Goal: Task Accomplishment & Management: Complete application form

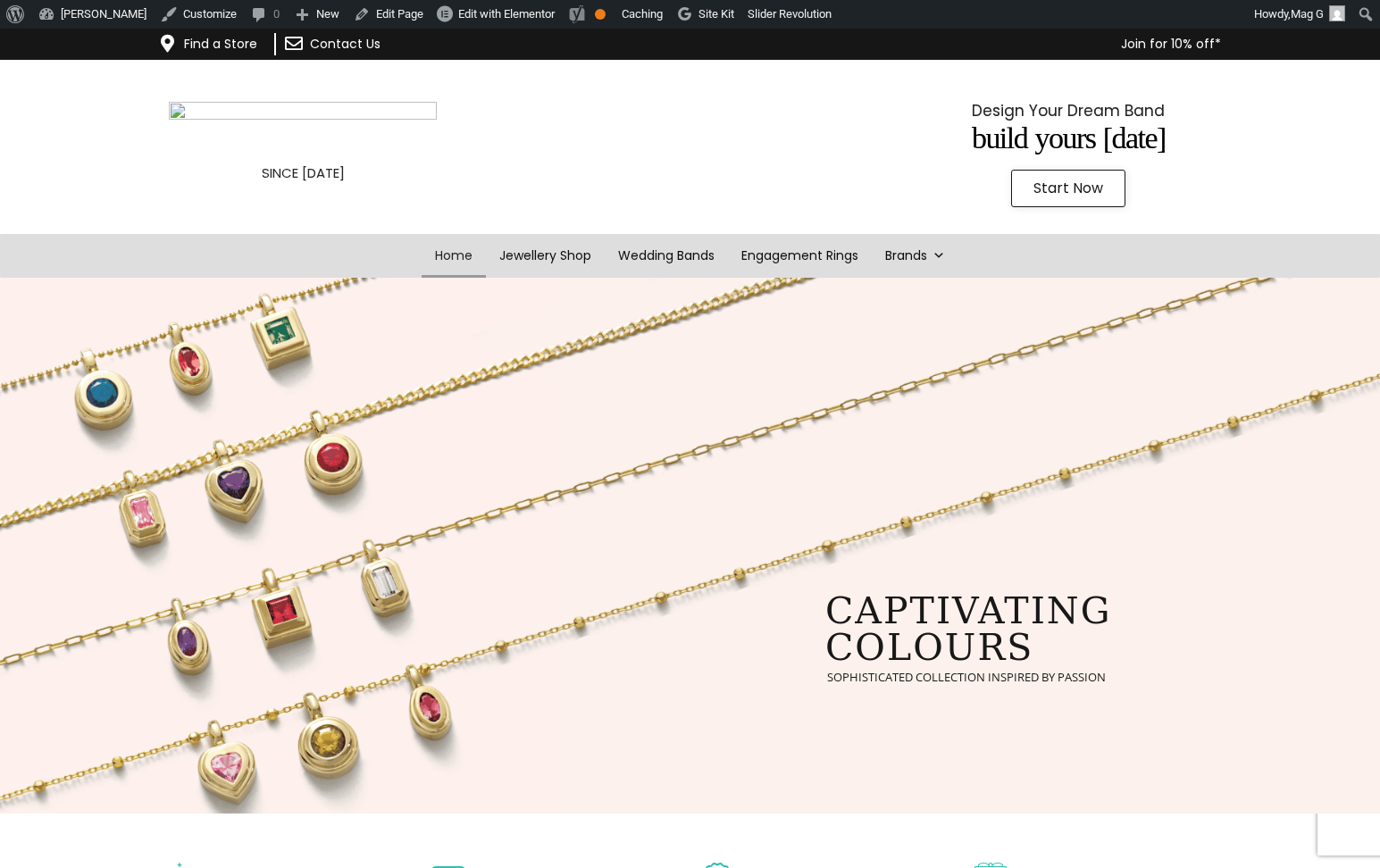
click at [180, 115] on img at bounding box center [302, 129] width 268 height 55
click at [618, 250] on link "Wedding Bands" at bounding box center [667, 255] width 130 height 44
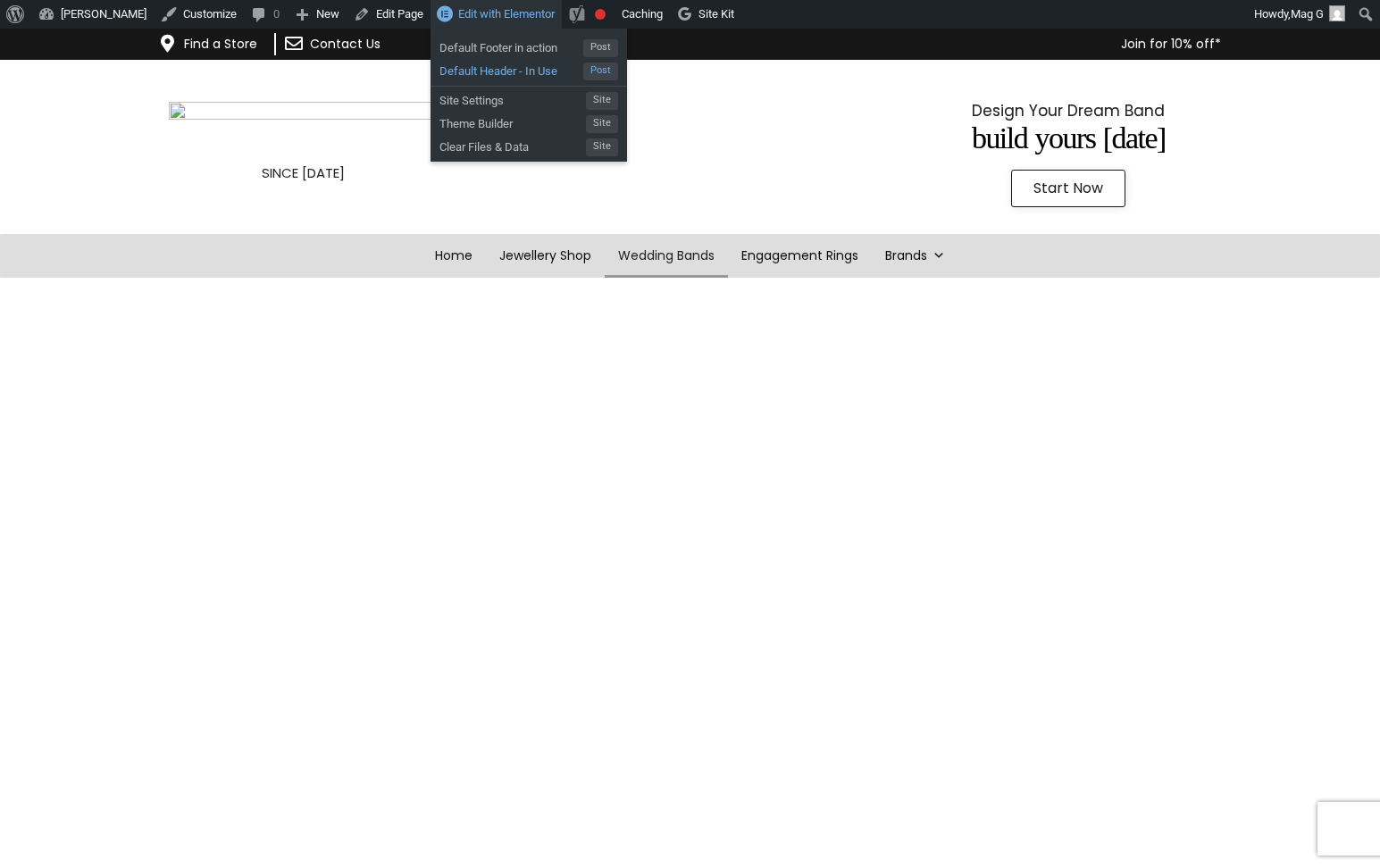
click at [562, 76] on span "Default Header - In Use" at bounding box center [511, 69] width 144 height 23
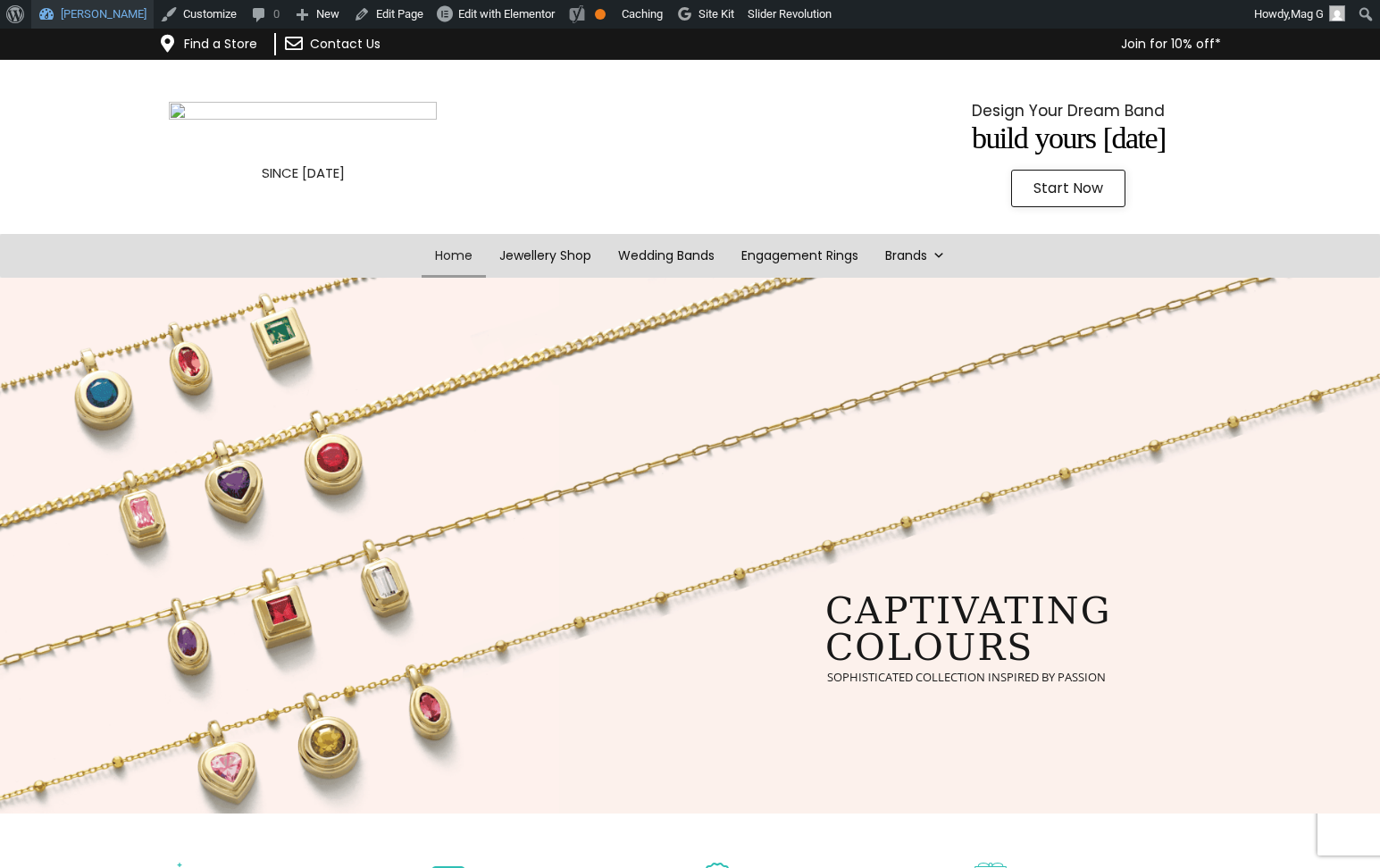
click at [117, 13] on link "[PERSON_NAME]" at bounding box center [93, 14] width 123 height 29
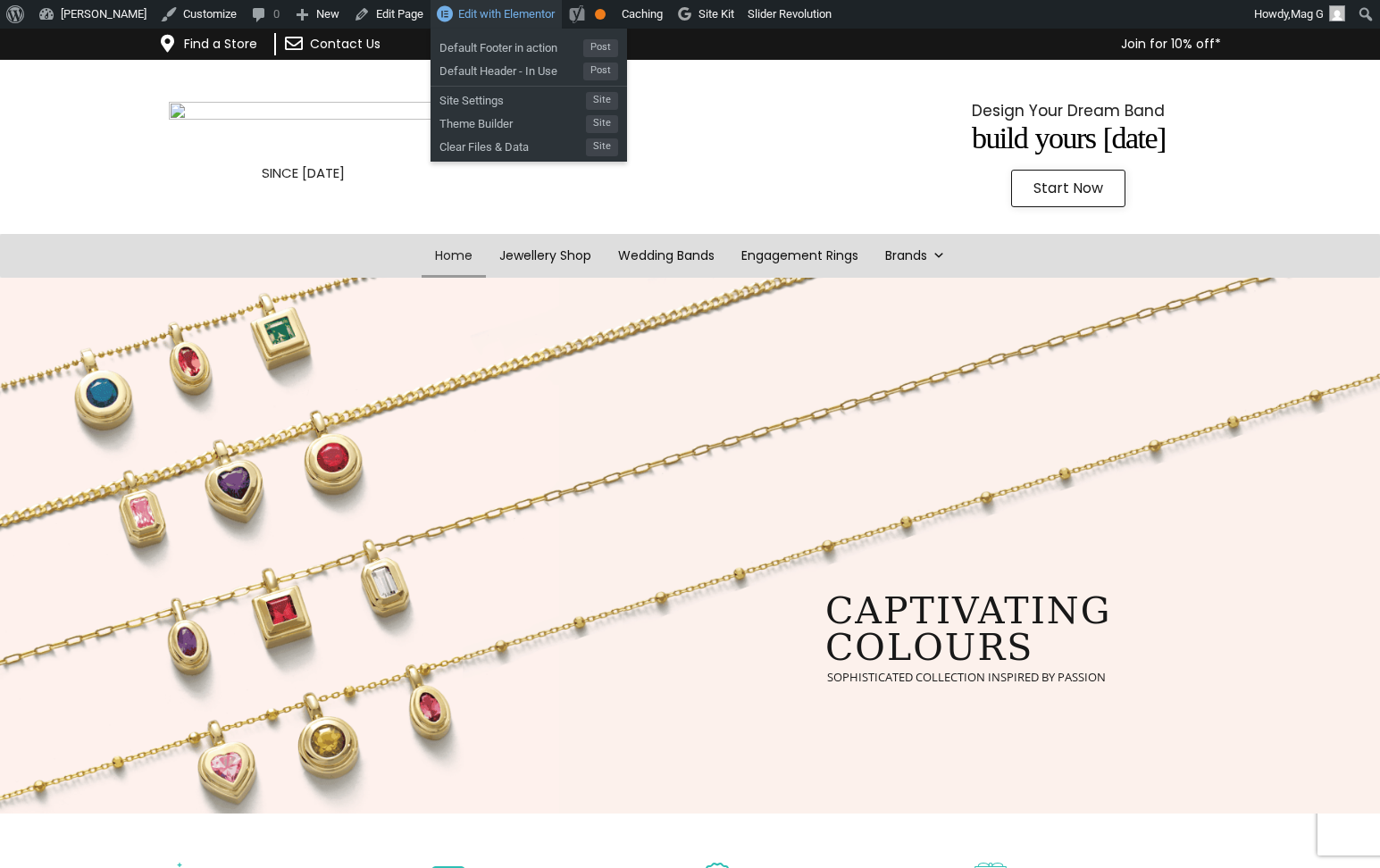
click at [503, 20] on span "Edit with Elementor" at bounding box center [506, 14] width 97 height 14
click at [551, 69] on span "Default Header - In Use" at bounding box center [511, 69] width 144 height 23
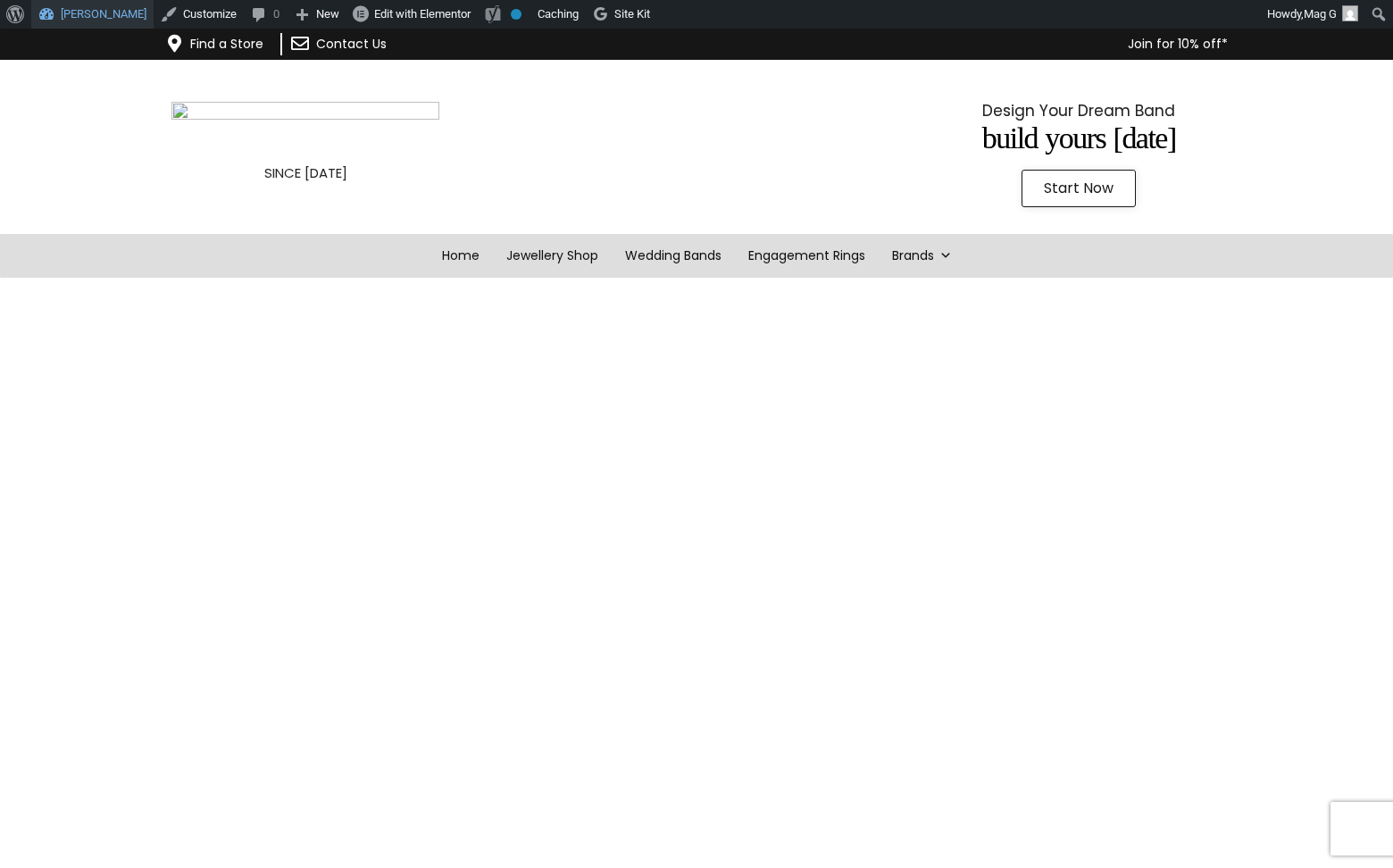
click at [141, 20] on link "[PERSON_NAME]" at bounding box center [93, 14] width 123 height 29
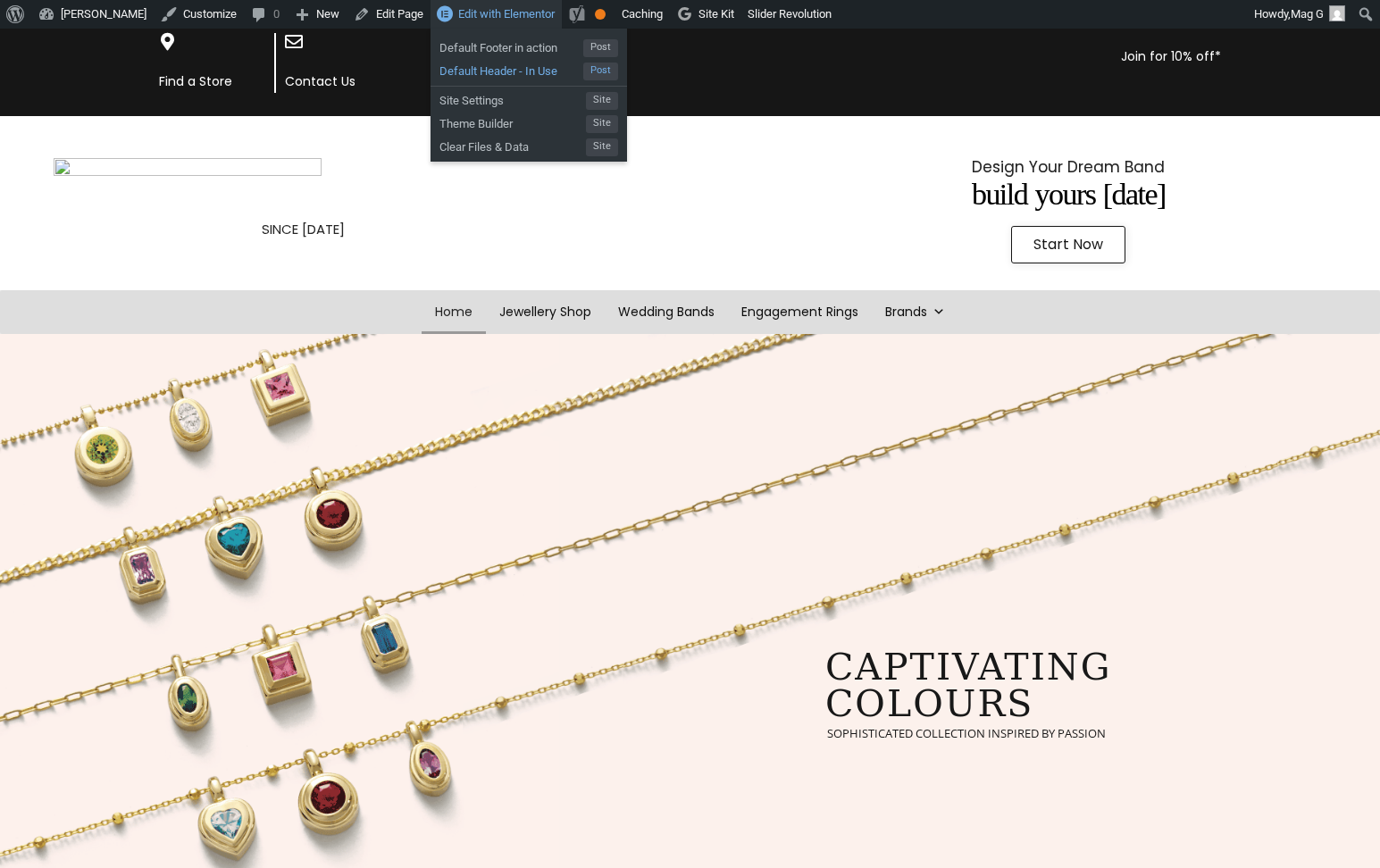
click at [538, 72] on span "Default Header - In Use" at bounding box center [511, 69] width 144 height 23
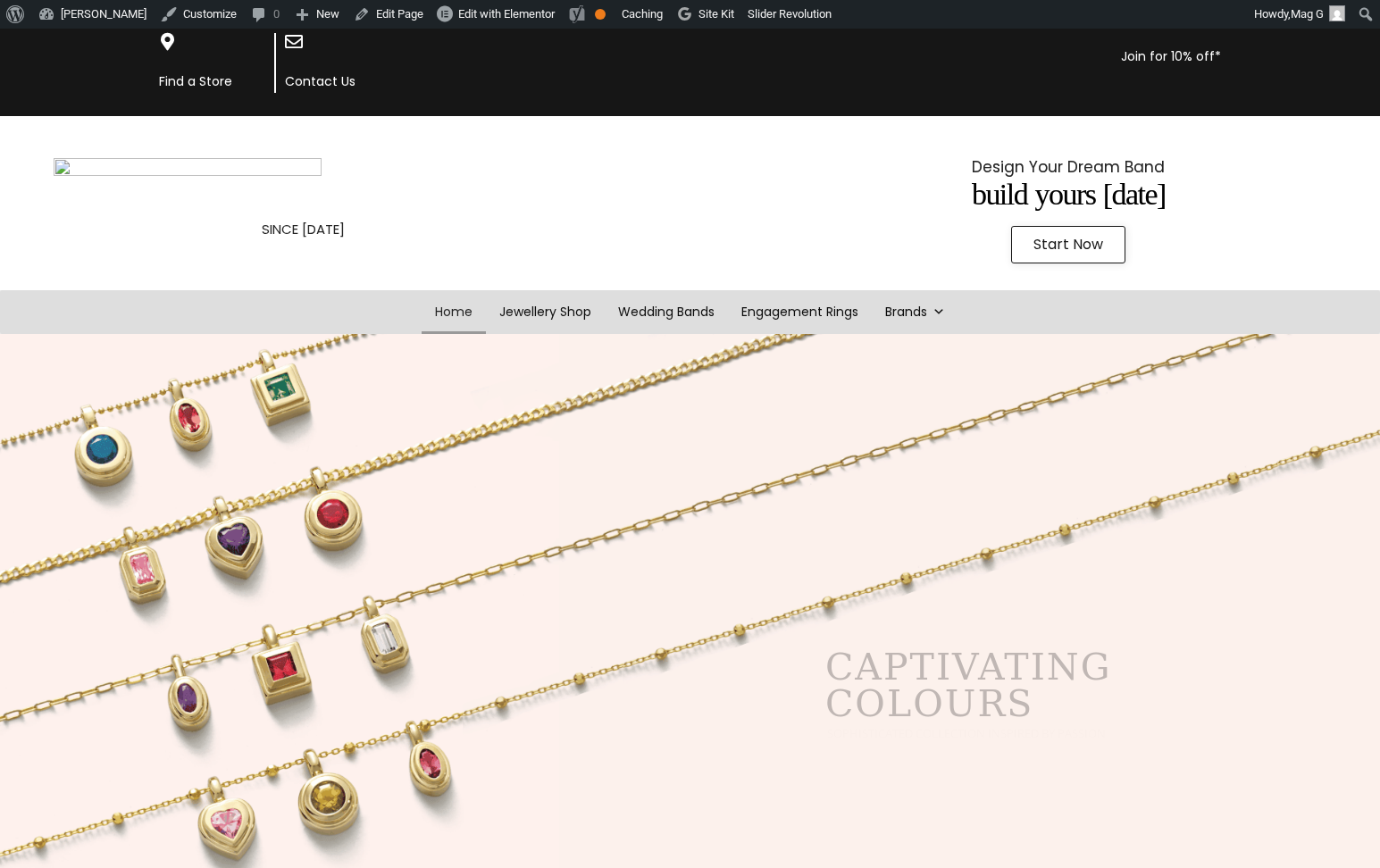
click at [236, 200] on img at bounding box center [187, 185] width 268 height 55
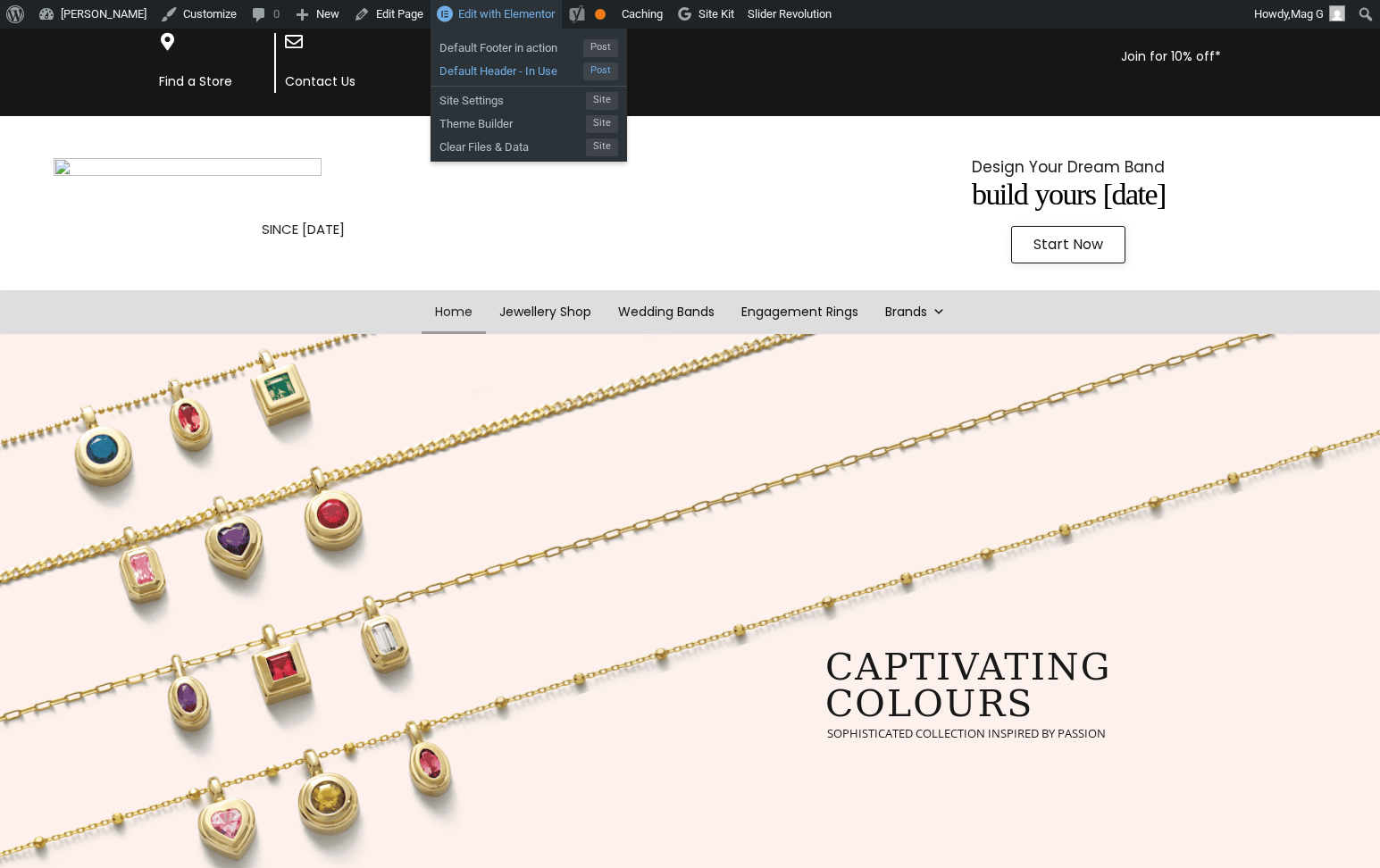
click at [557, 73] on span "Default Header - In Use" at bounding box center [511, 69] width 144 height 23
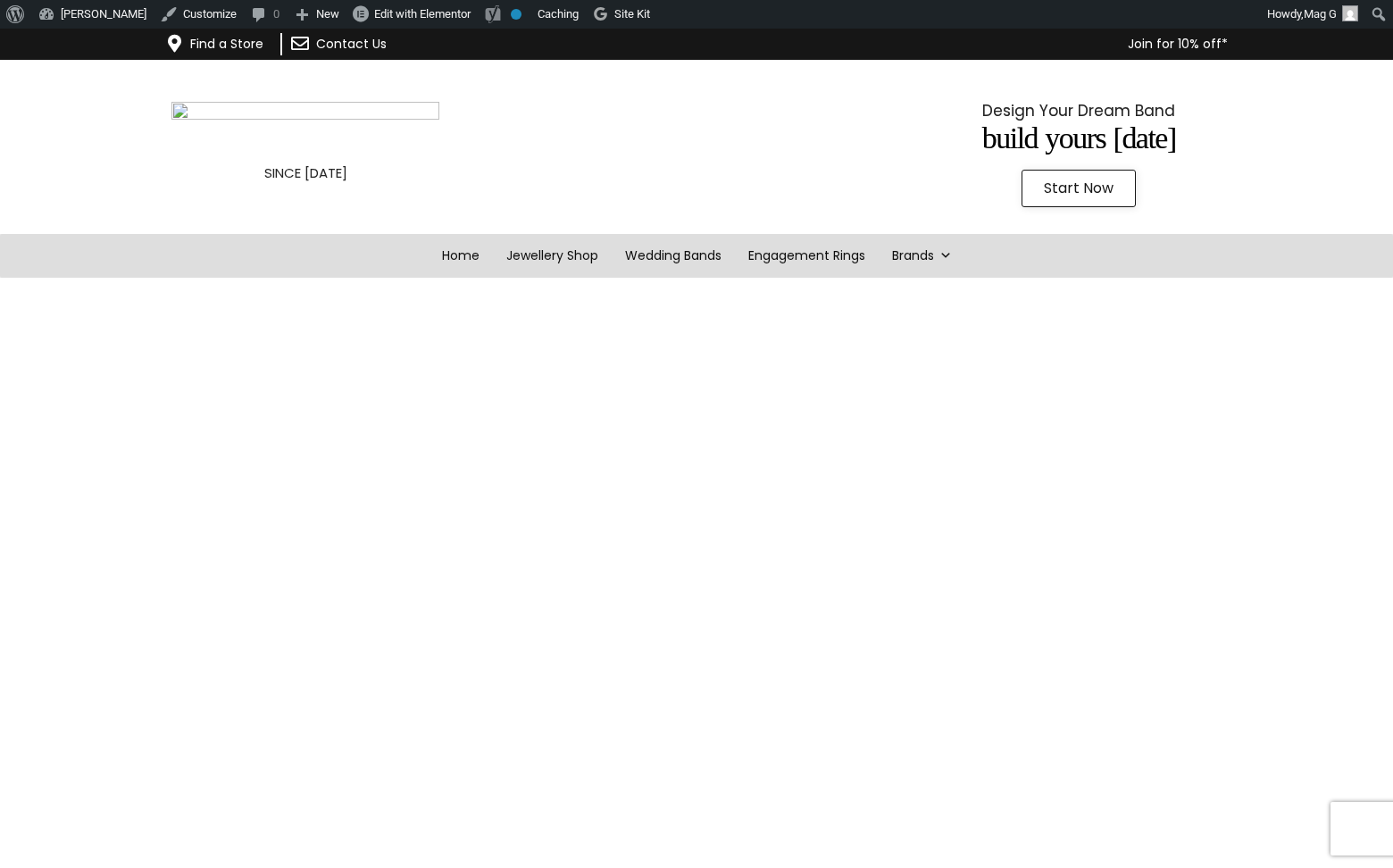
click at [301, 110] on img at bounding box center [305, 129] width 268 height 55
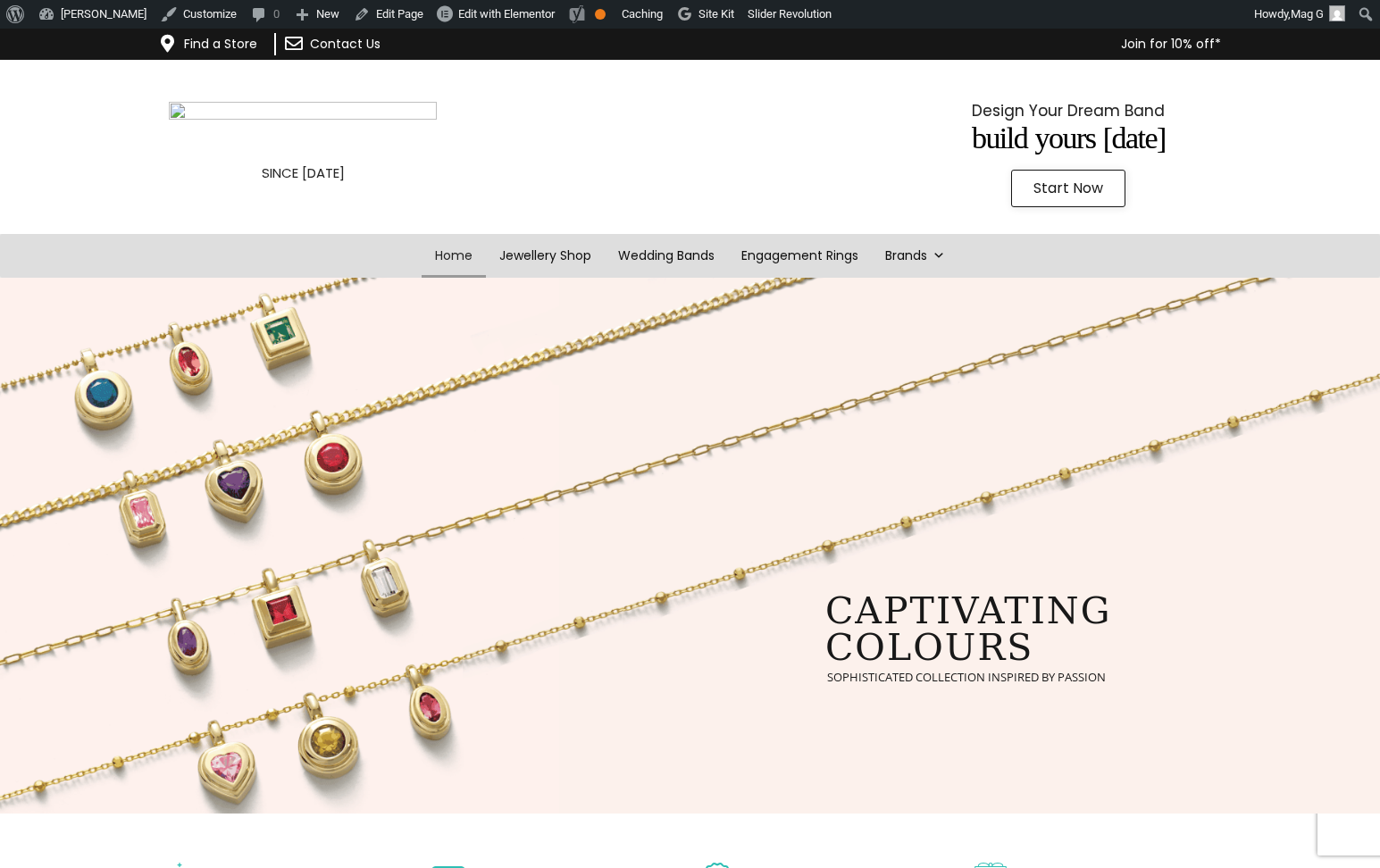
click at [256, 125] on img at bounding box center [302, 129] width 268 height 55
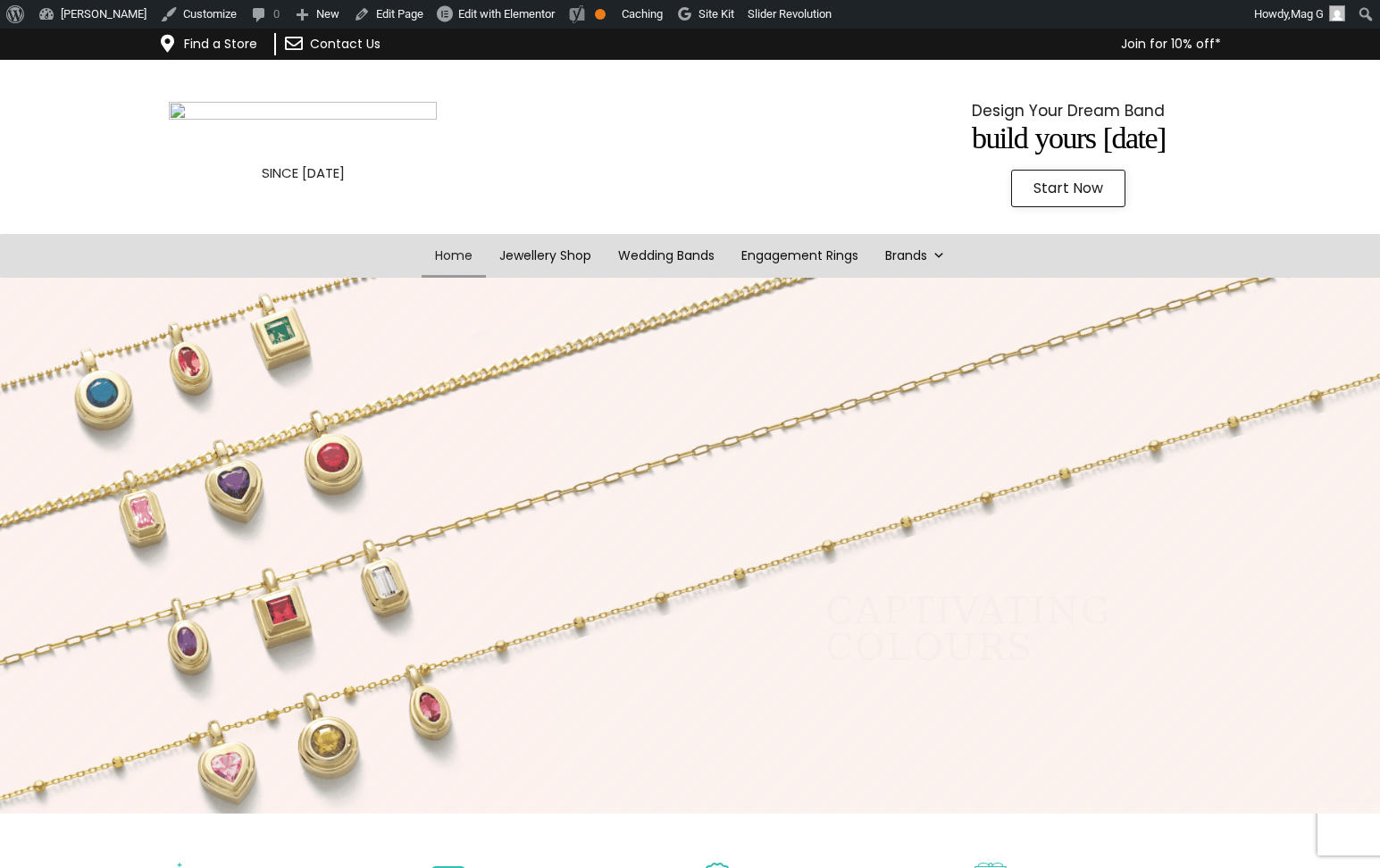
click at [337, 141] on img at bounding box center [302, 129] width 268 height 55
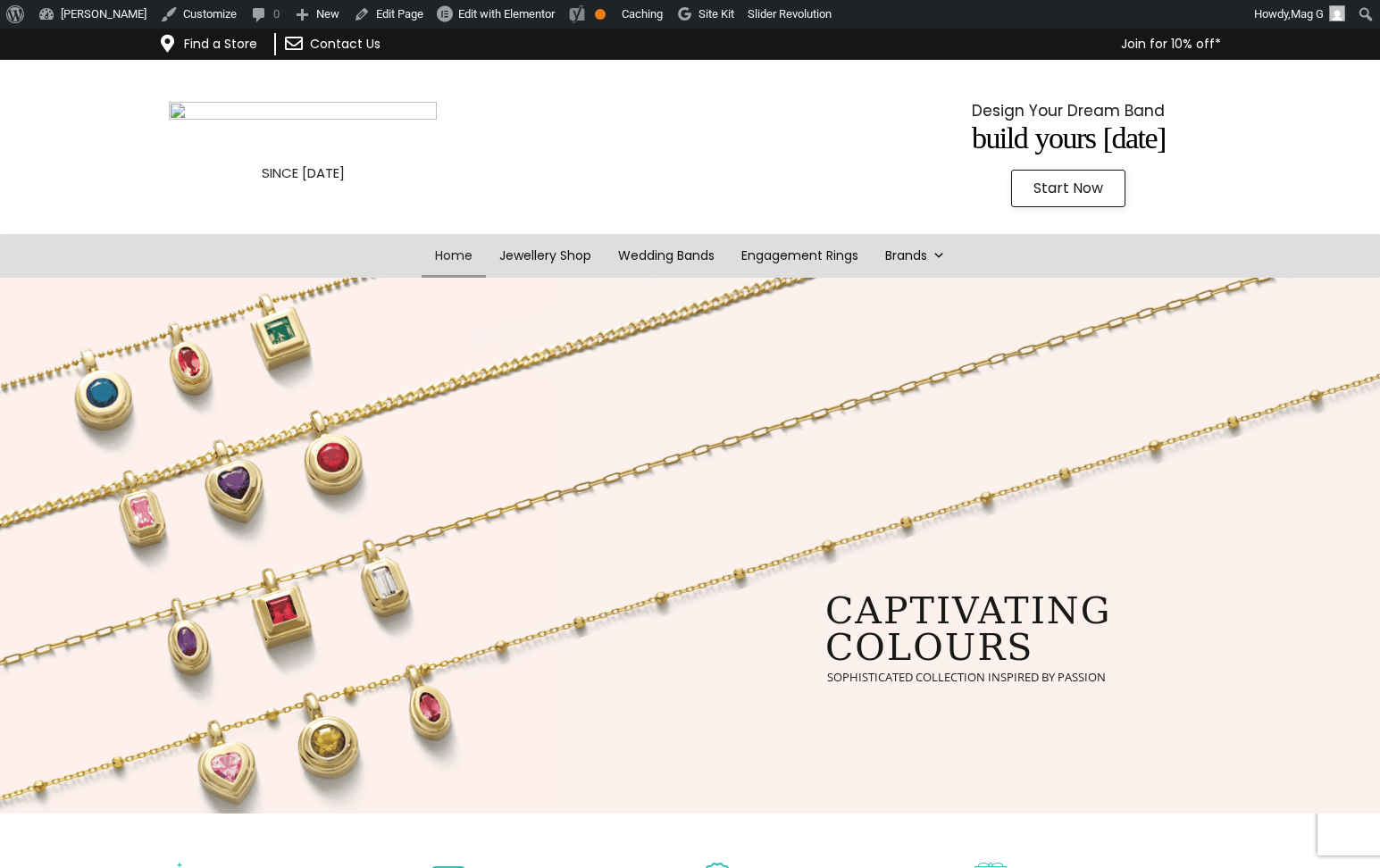
click at [389, 133] on img at bounding box center [302, 129] width 268 height 55
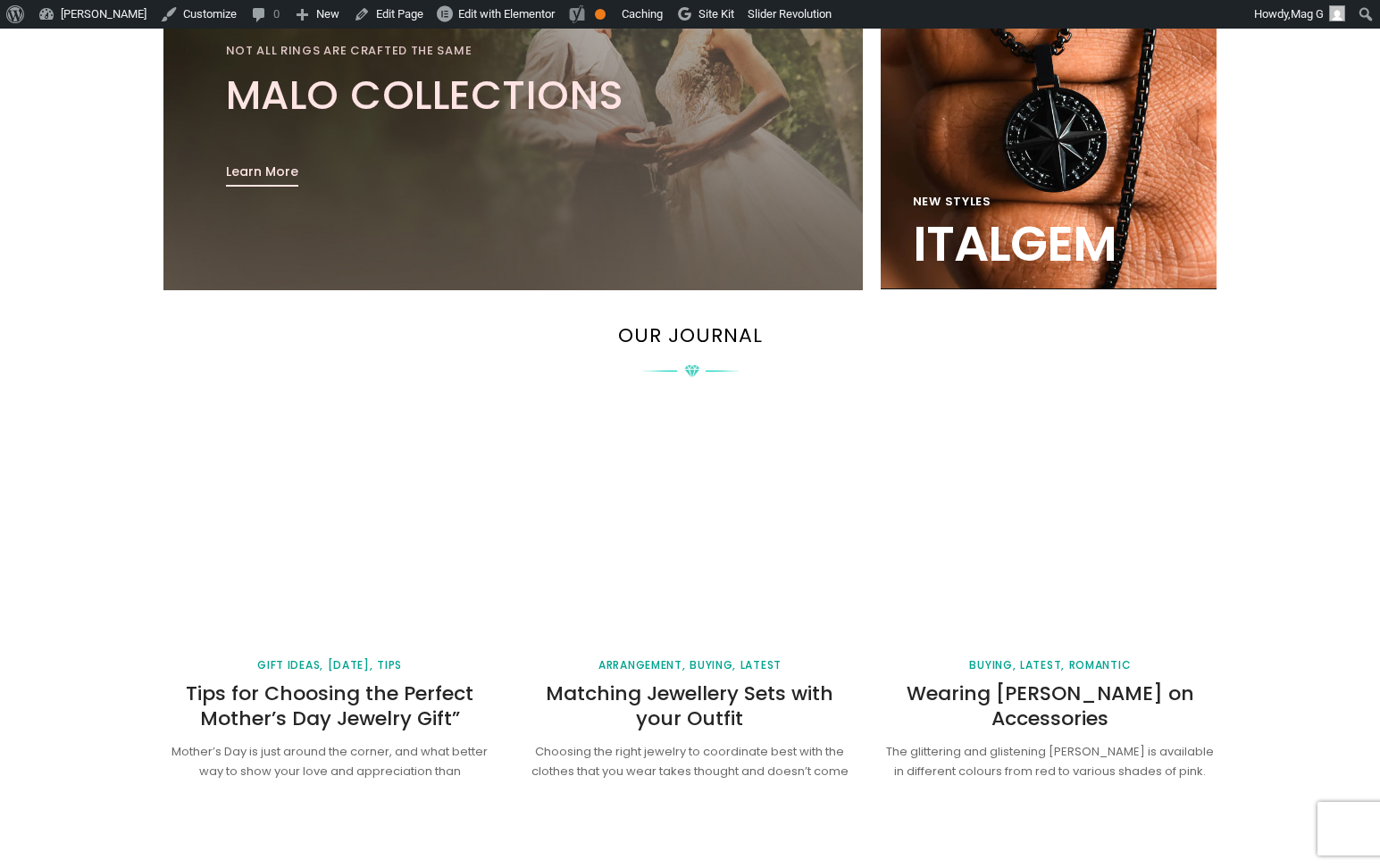
scroll to position [2396, 0]
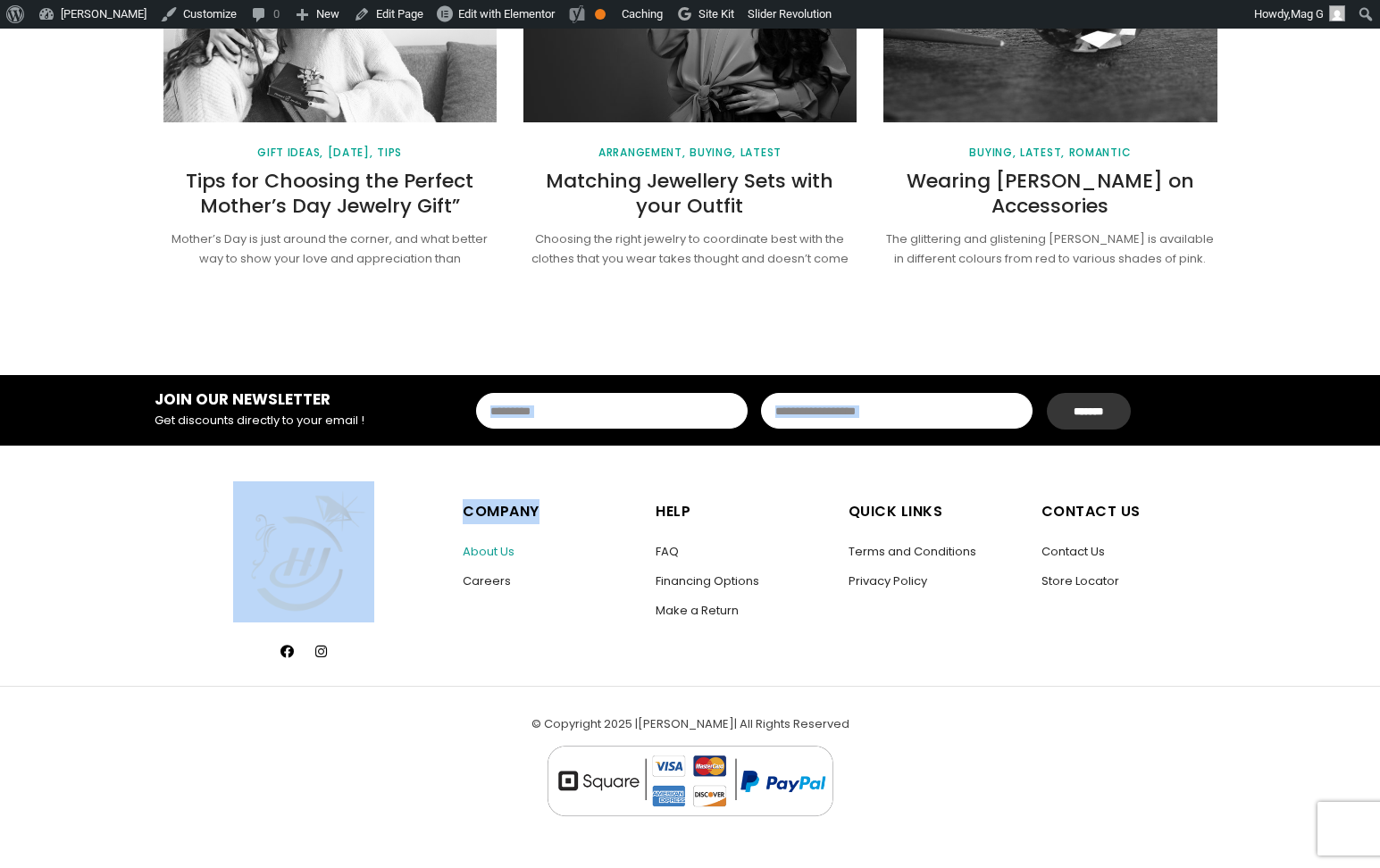
drag, startPoint x: 513, startPoint y: 439, endPoint x: 513, endPoint y: 548, distance: 109.0
click at [513, 548] on div "JOIN OUR NEWSLETTER Get discounts directly to your email ! ******* Leave this f…" at bounding box center [690, 531] width 1380 height 310
click at [497, 584] on link "Careers" at bounding box center [486, 580] width 48 height 17
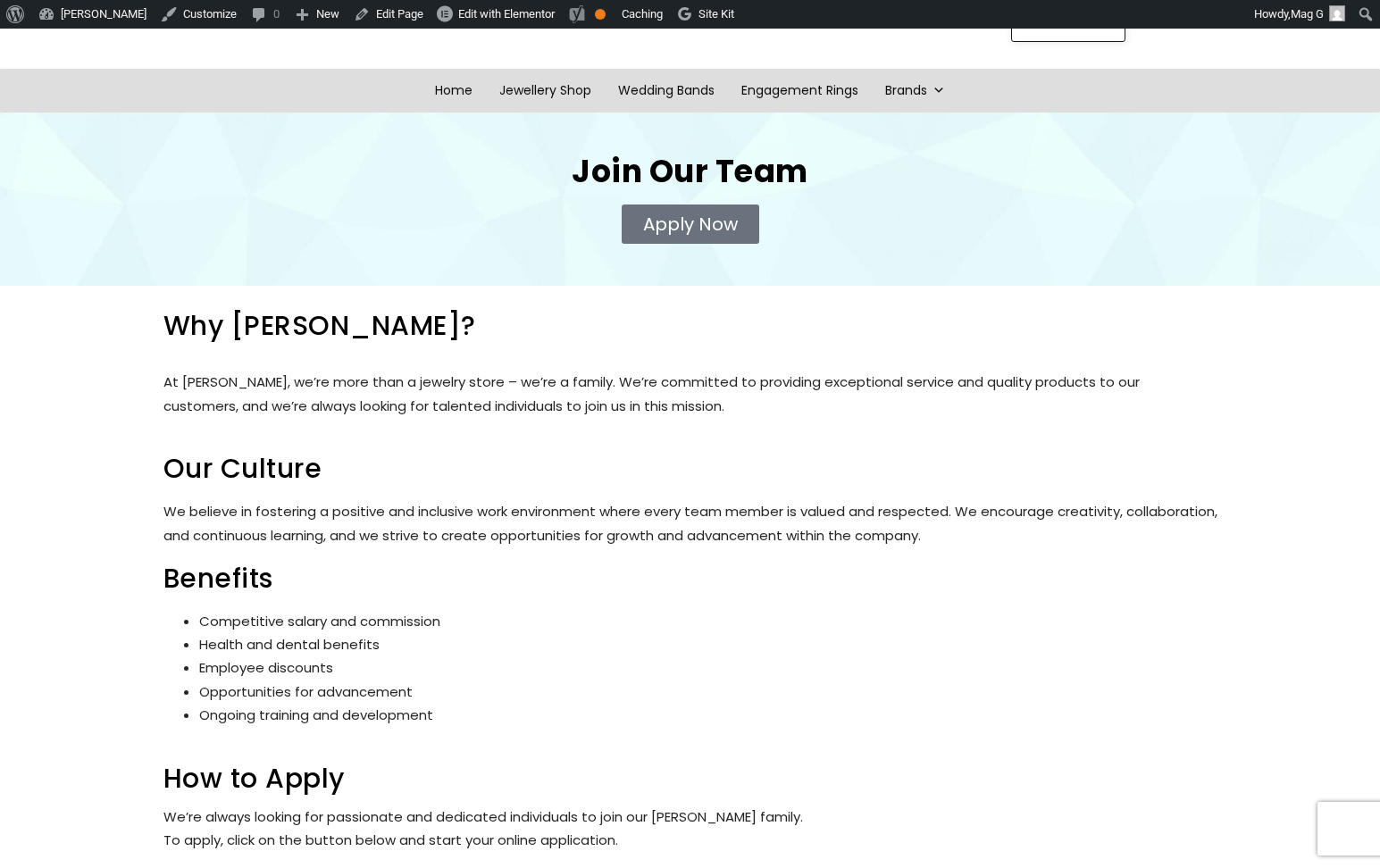
scroll to position [242, 0]
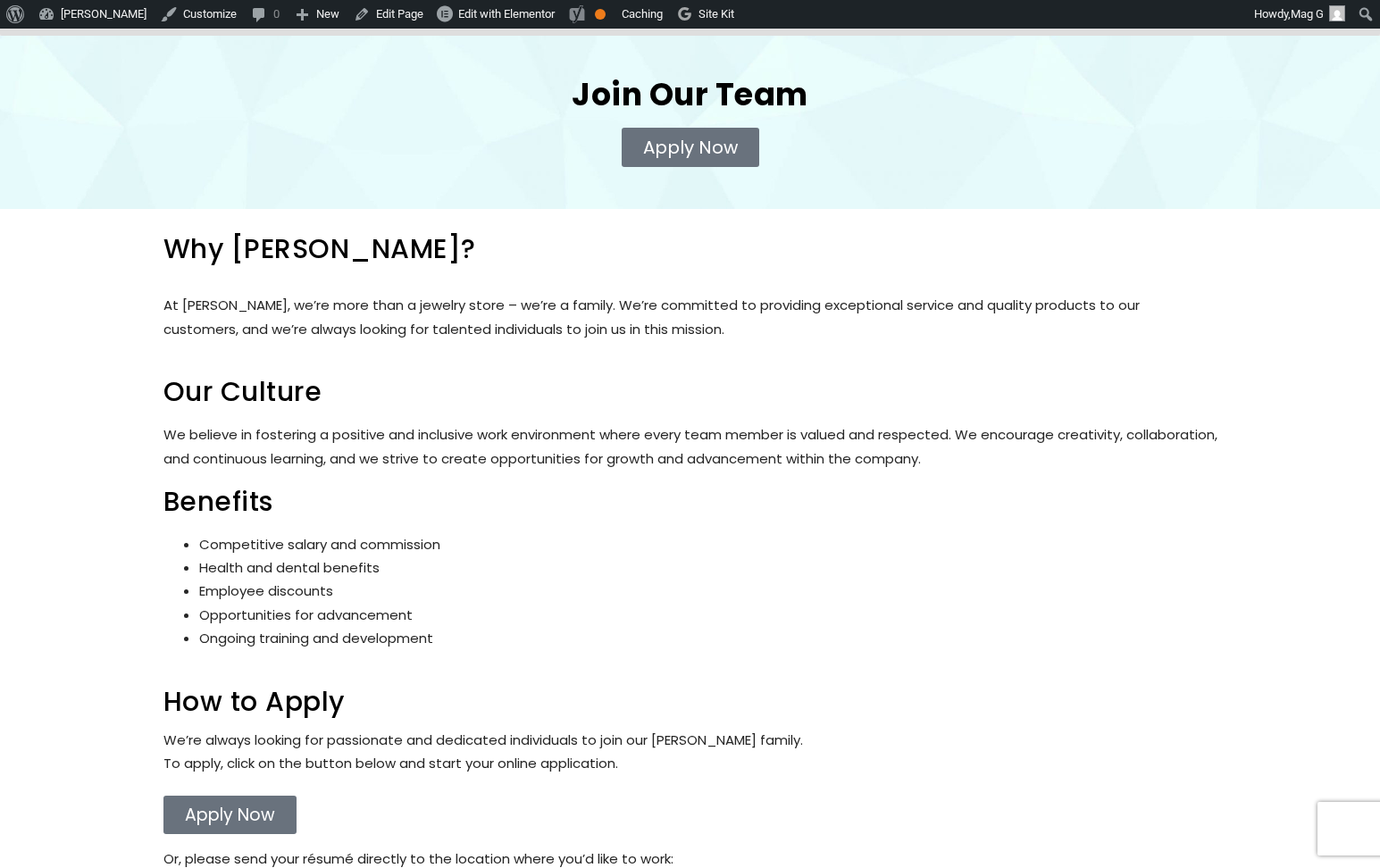
click at [723, 152] on span "Apply Now" at bounding box center [690, 147] width 95 height 18
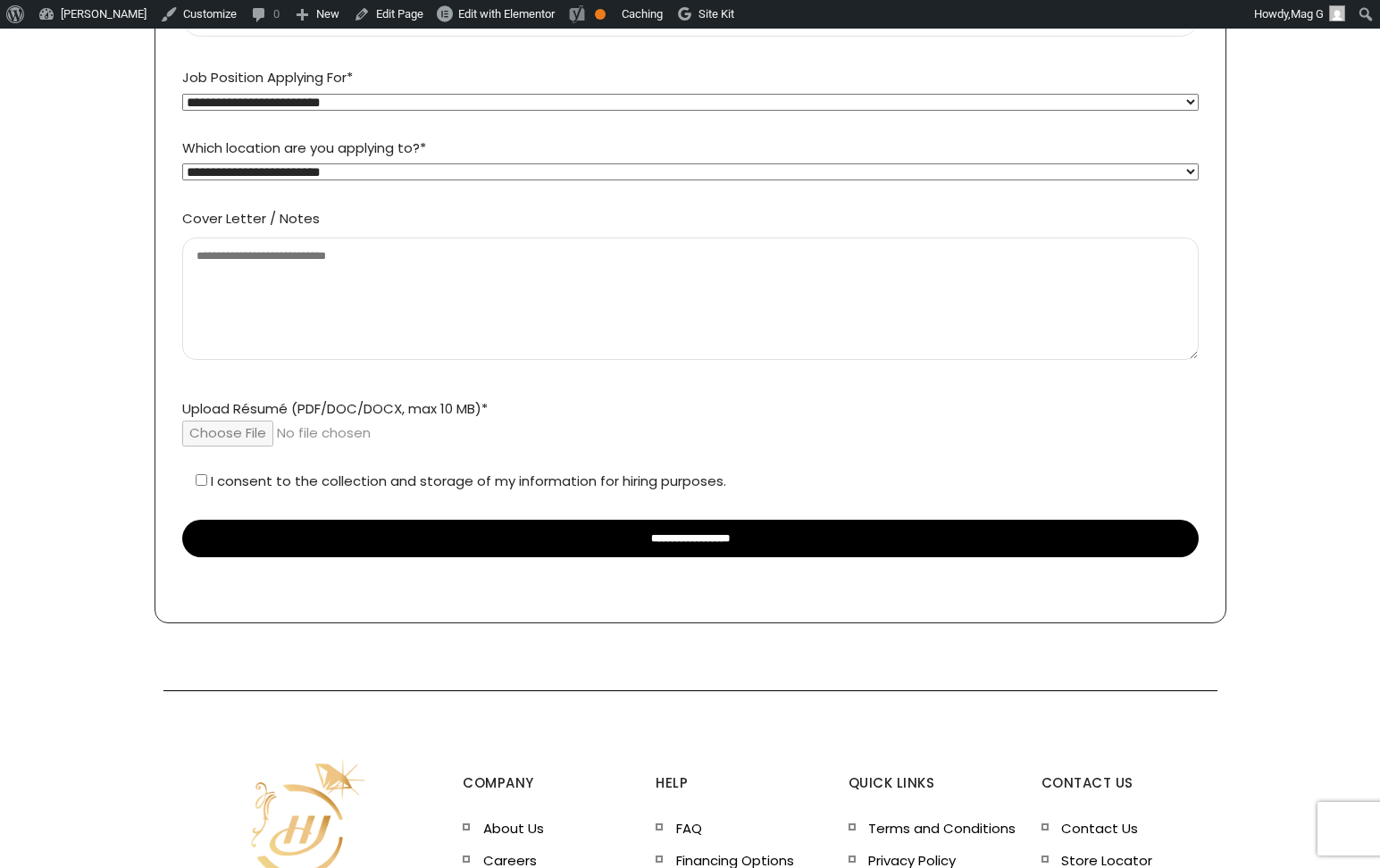
scroll to position [668, 0]
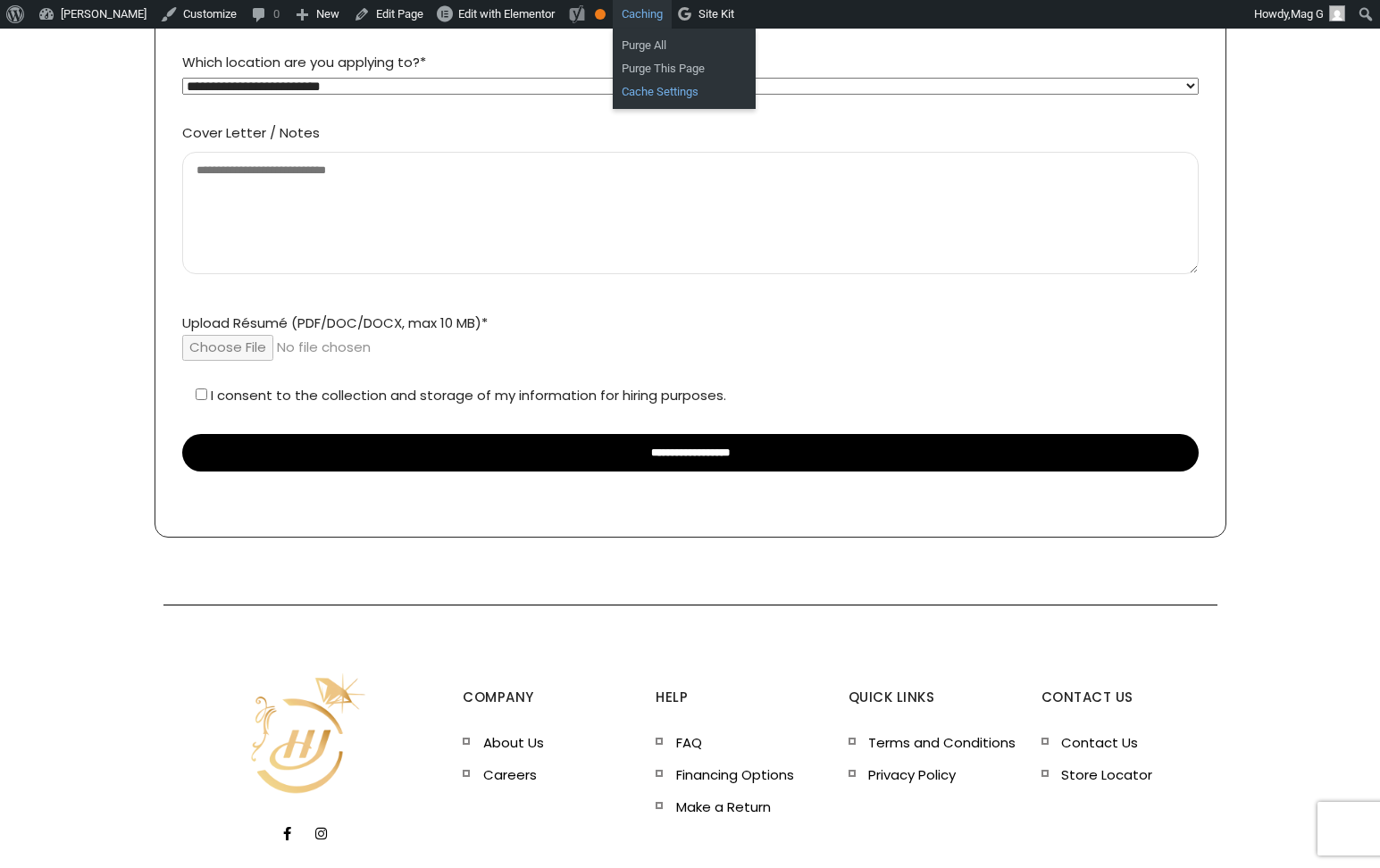
click at [678, 88] on link "Cache Settings" at bounding box center [684, 92] width 143 height 23
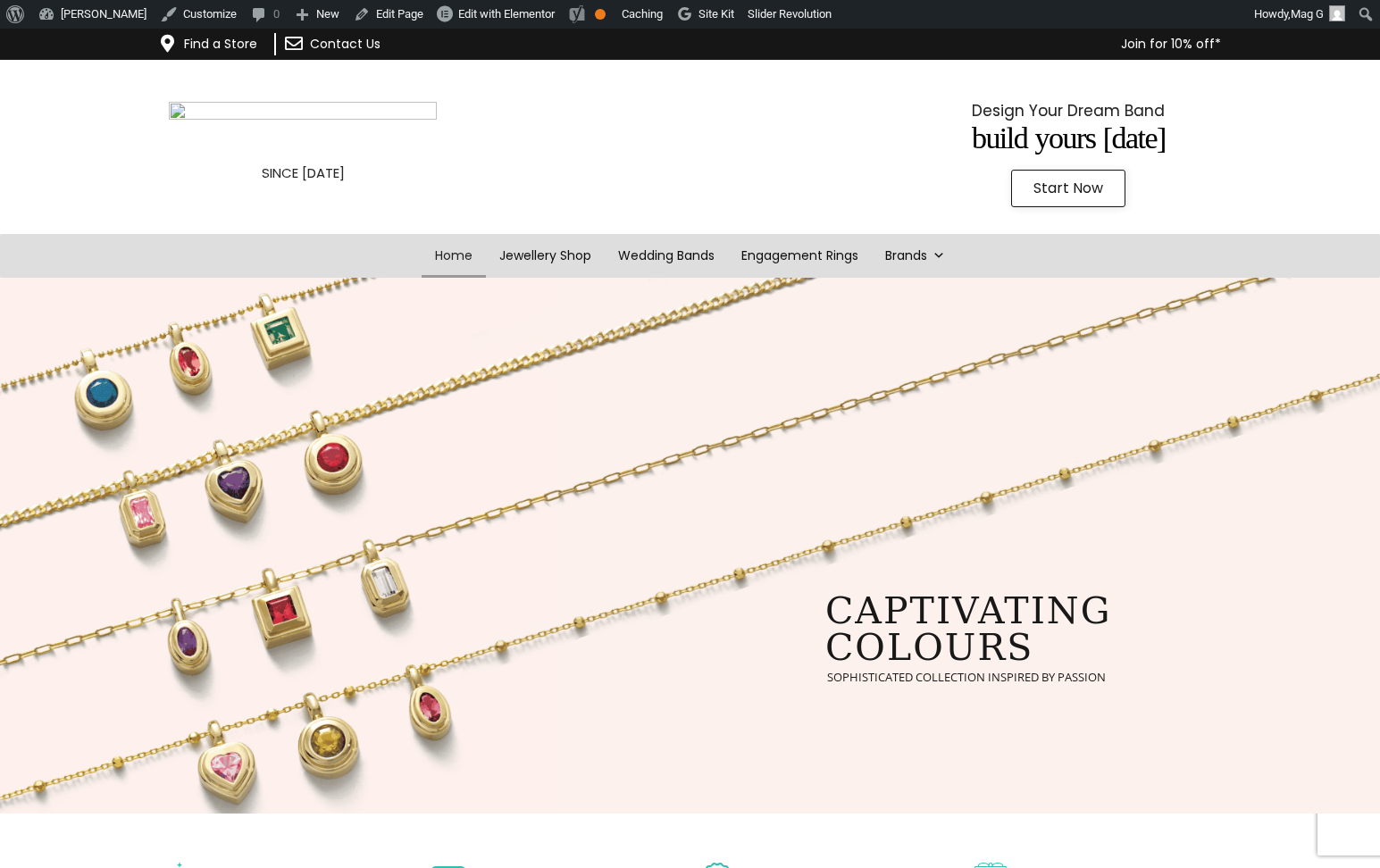
click at [1064, 199] on link "Start Now" at bounding box center [1068, 189] width 115 height 38
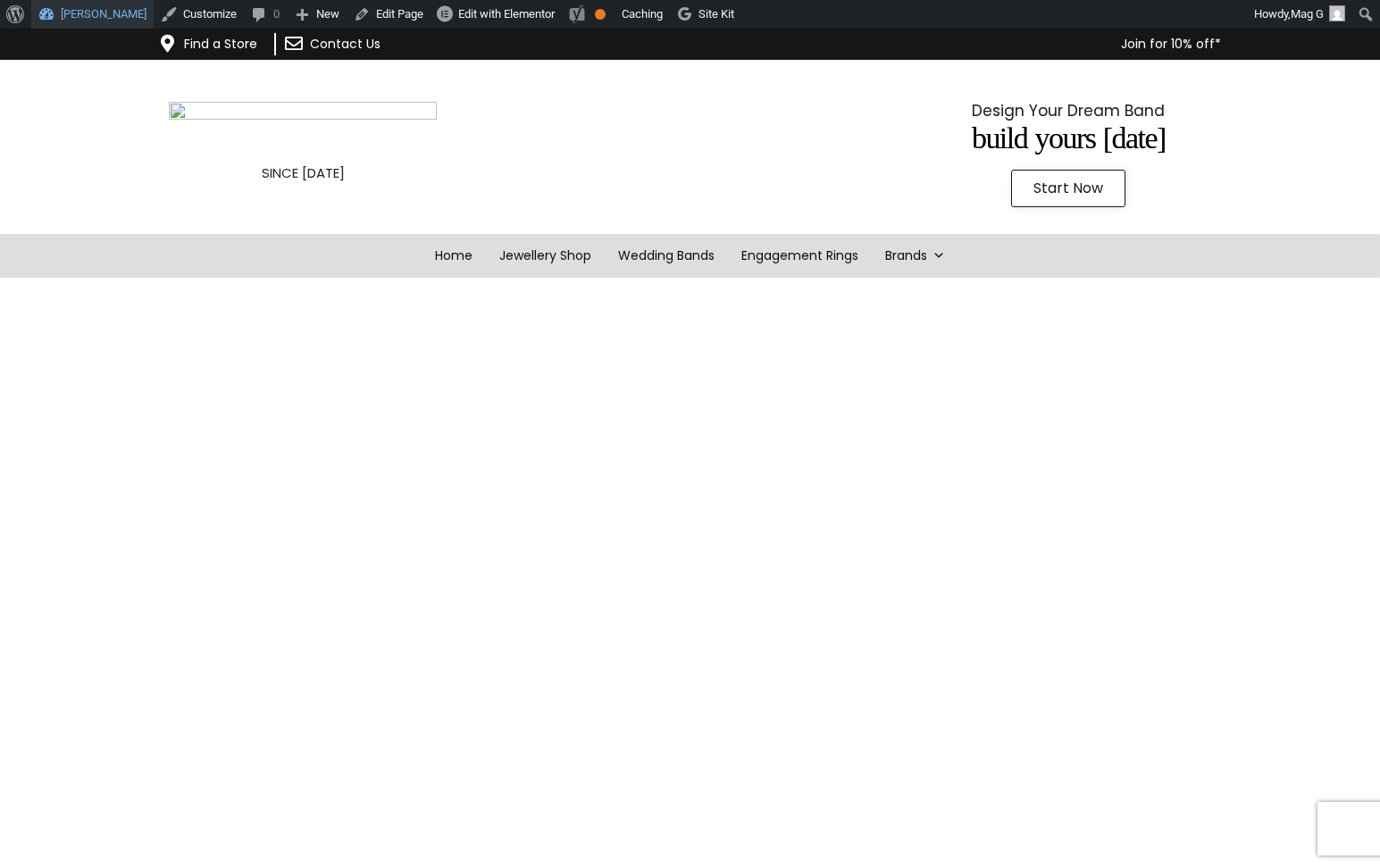
click at [110, 23] on link "[PERSON_NAME]" at bounding box center [93, 14] width 123 height 29
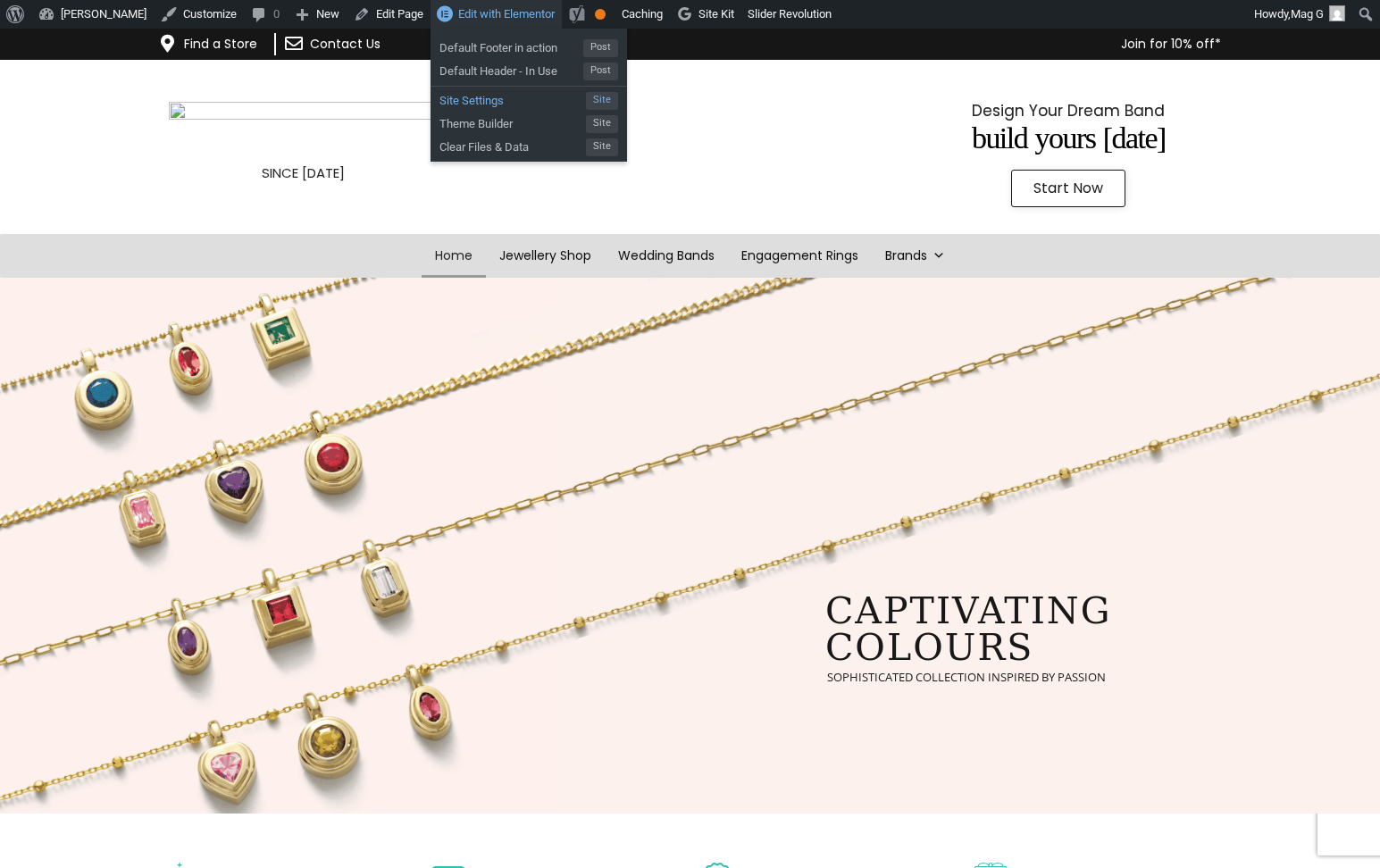
click at [493, 103] on span "Site Settings" at bounding box center [513, 98] width 146 height 23
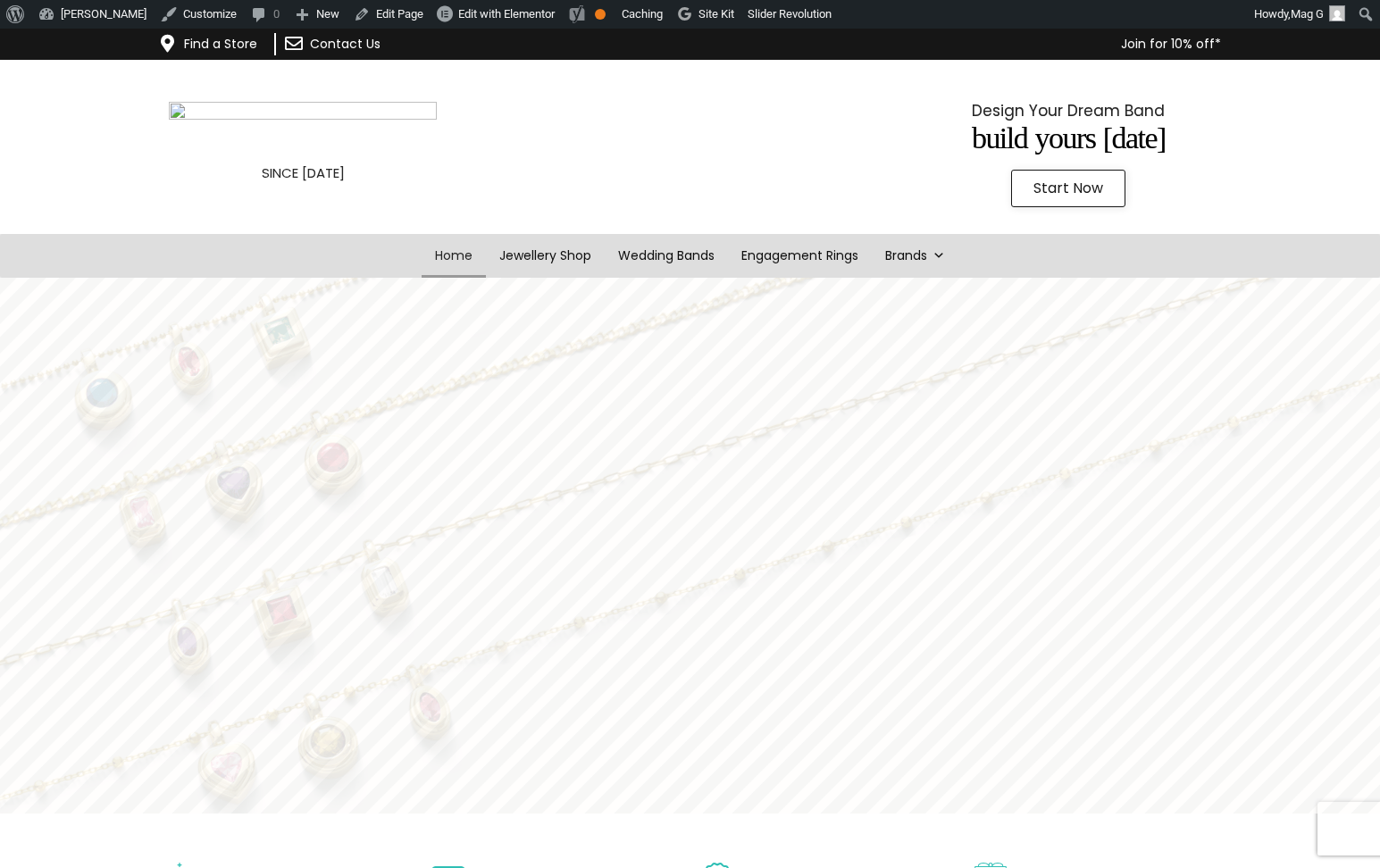
click at [351, 106] on img at bounding box center [302, 129] width 268 height 55
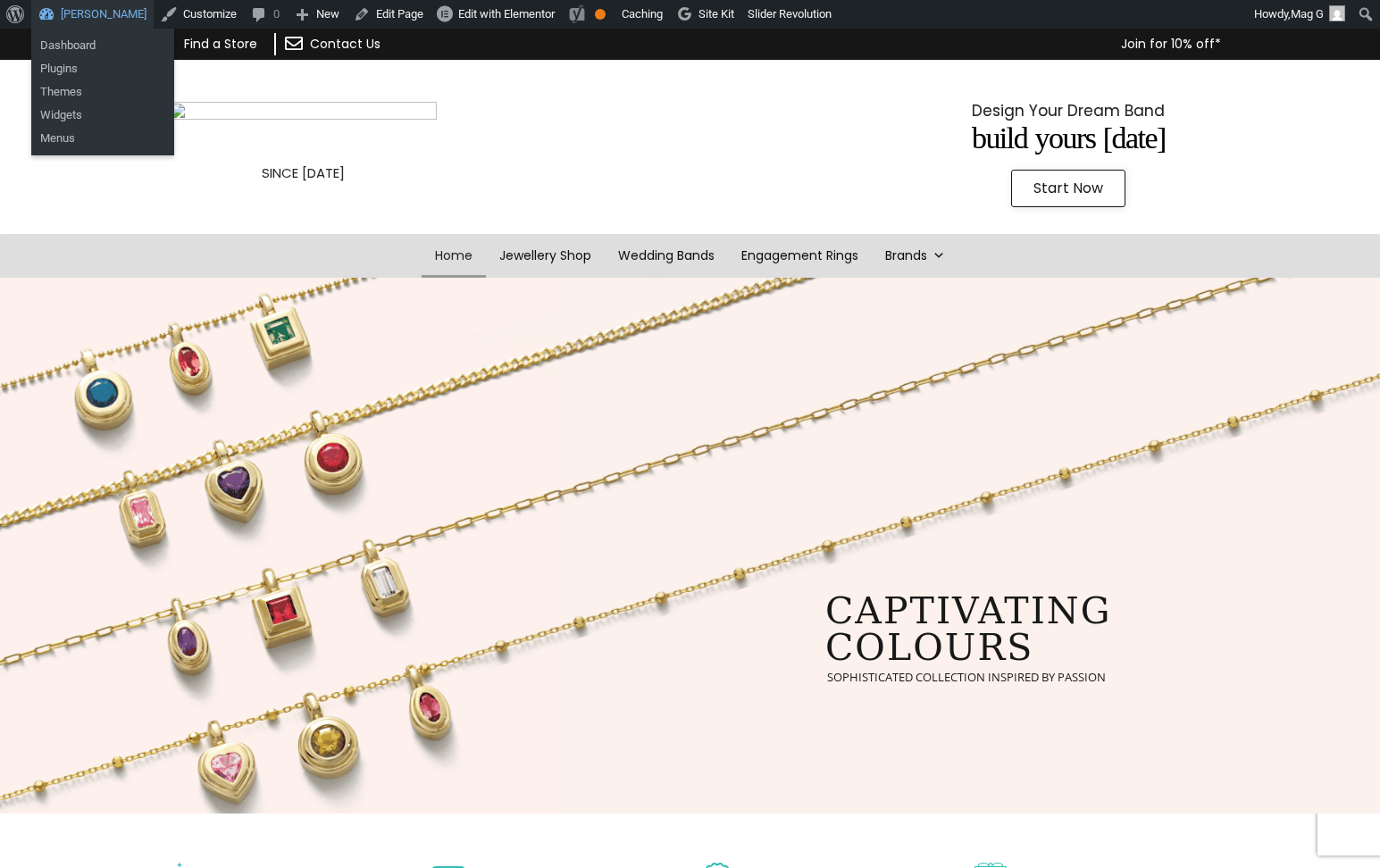
click at [112, 14] on link "[PERSON_NAME]" at bounding box center [93, 14] width 123 height 29
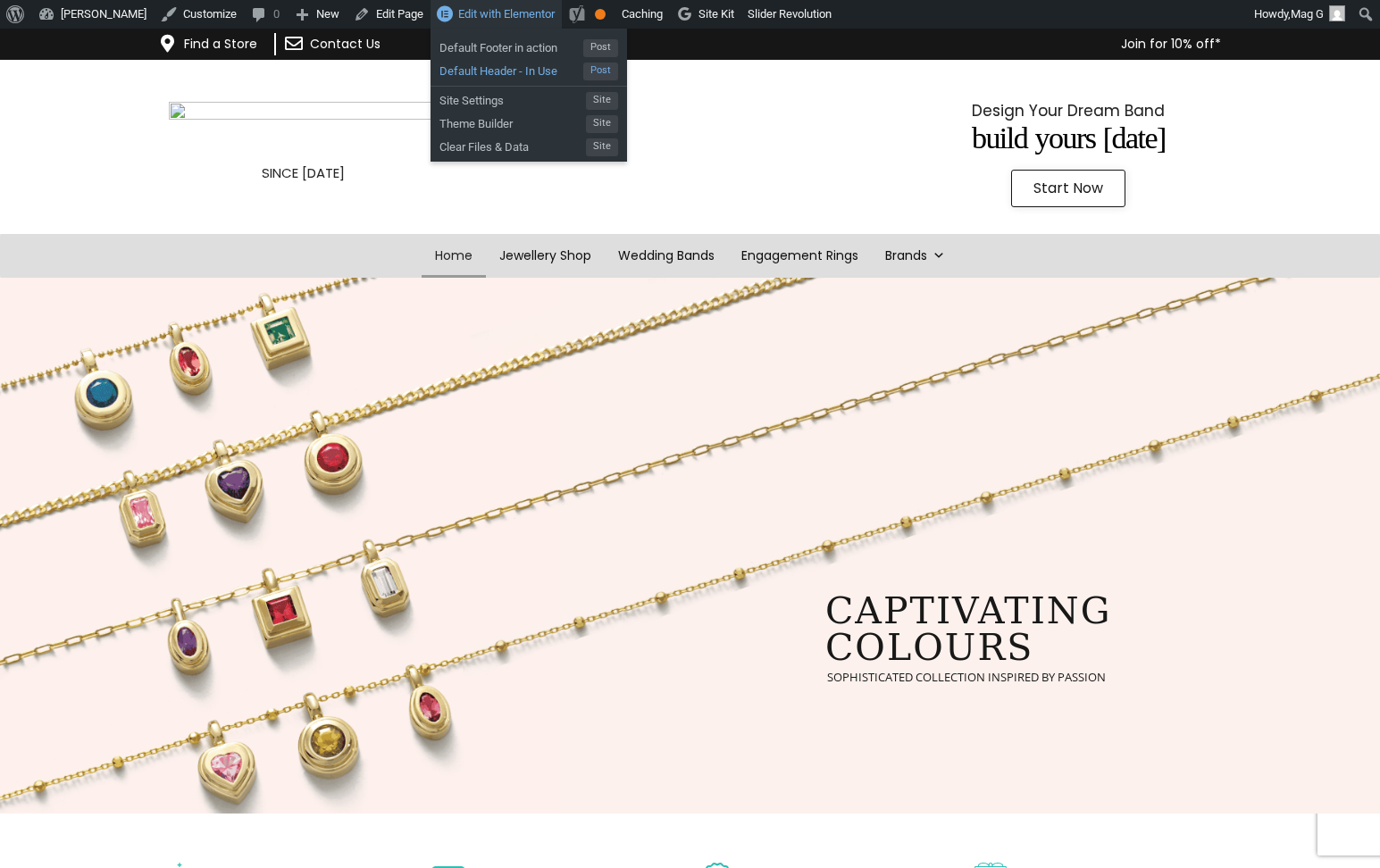
click at [530, 69] on span "Default Header - In Use" at bounding box center [511, 69] width 144 height 23
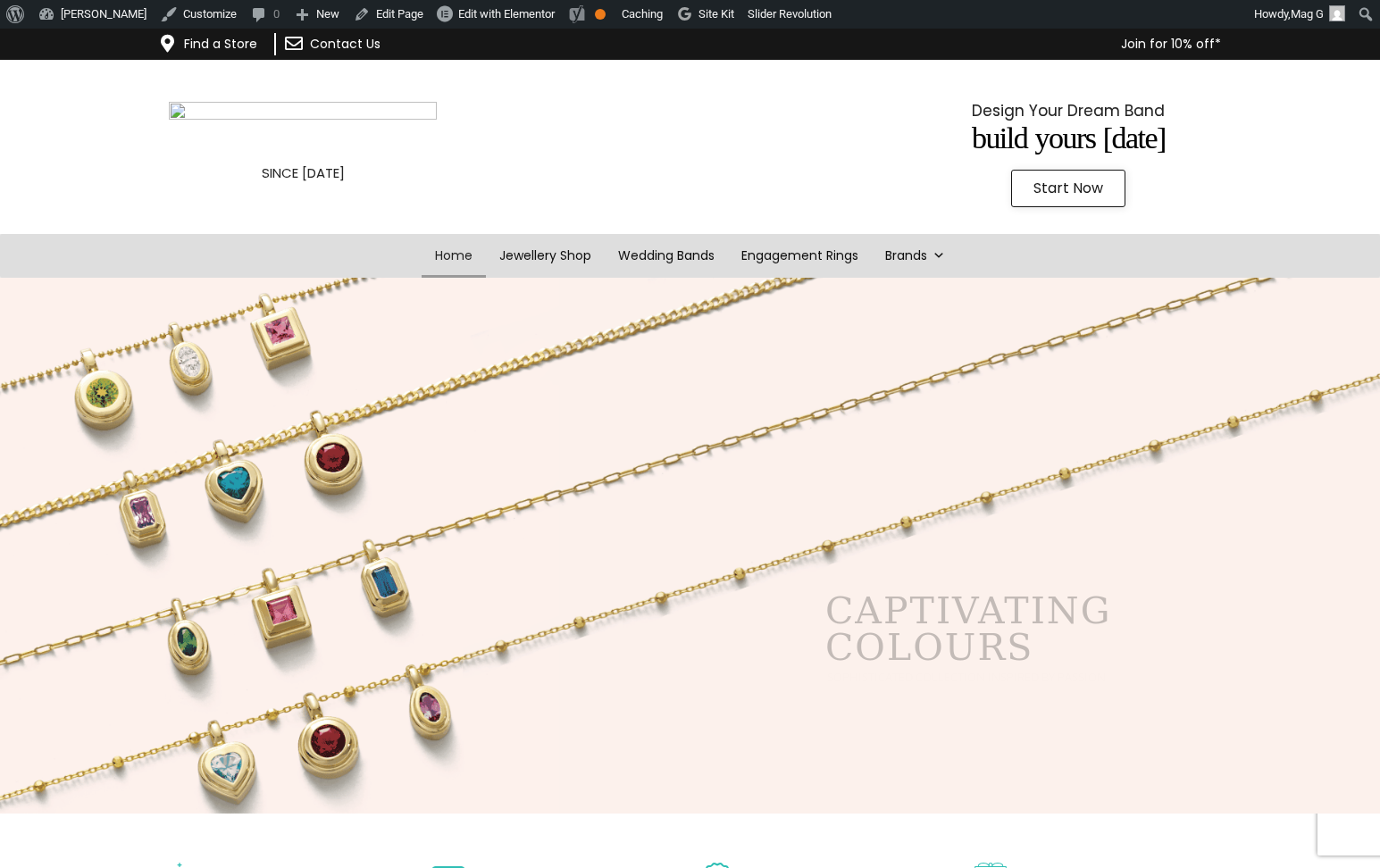
click at [353, 134] on img at bounding box center [302, 129] width 268 height 55
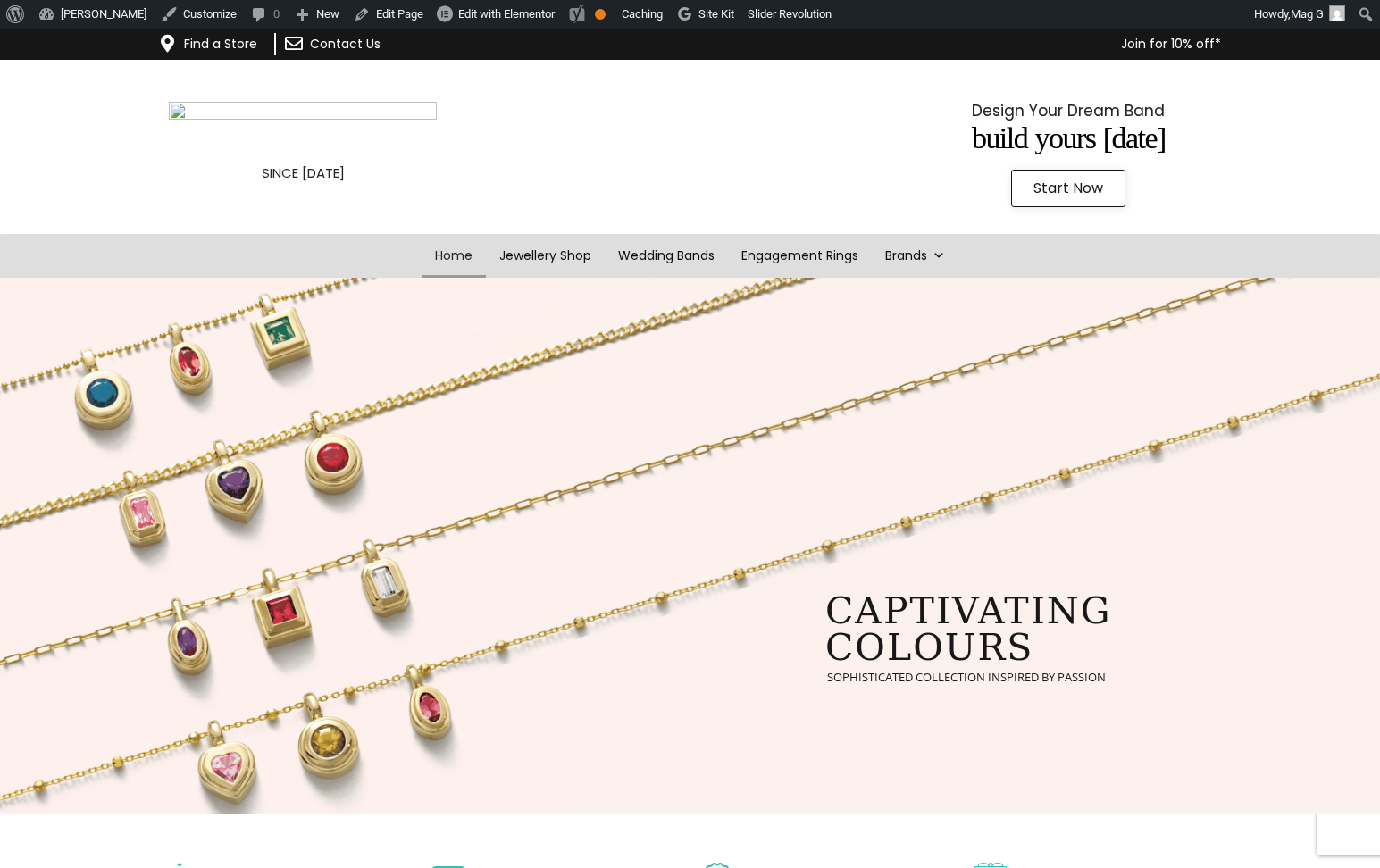
click at [338, 131] on img at bounding box center [302, 129] width 268 height 55
click at [227, 113] on img at bounding box center [302, 129] width 268 height 55
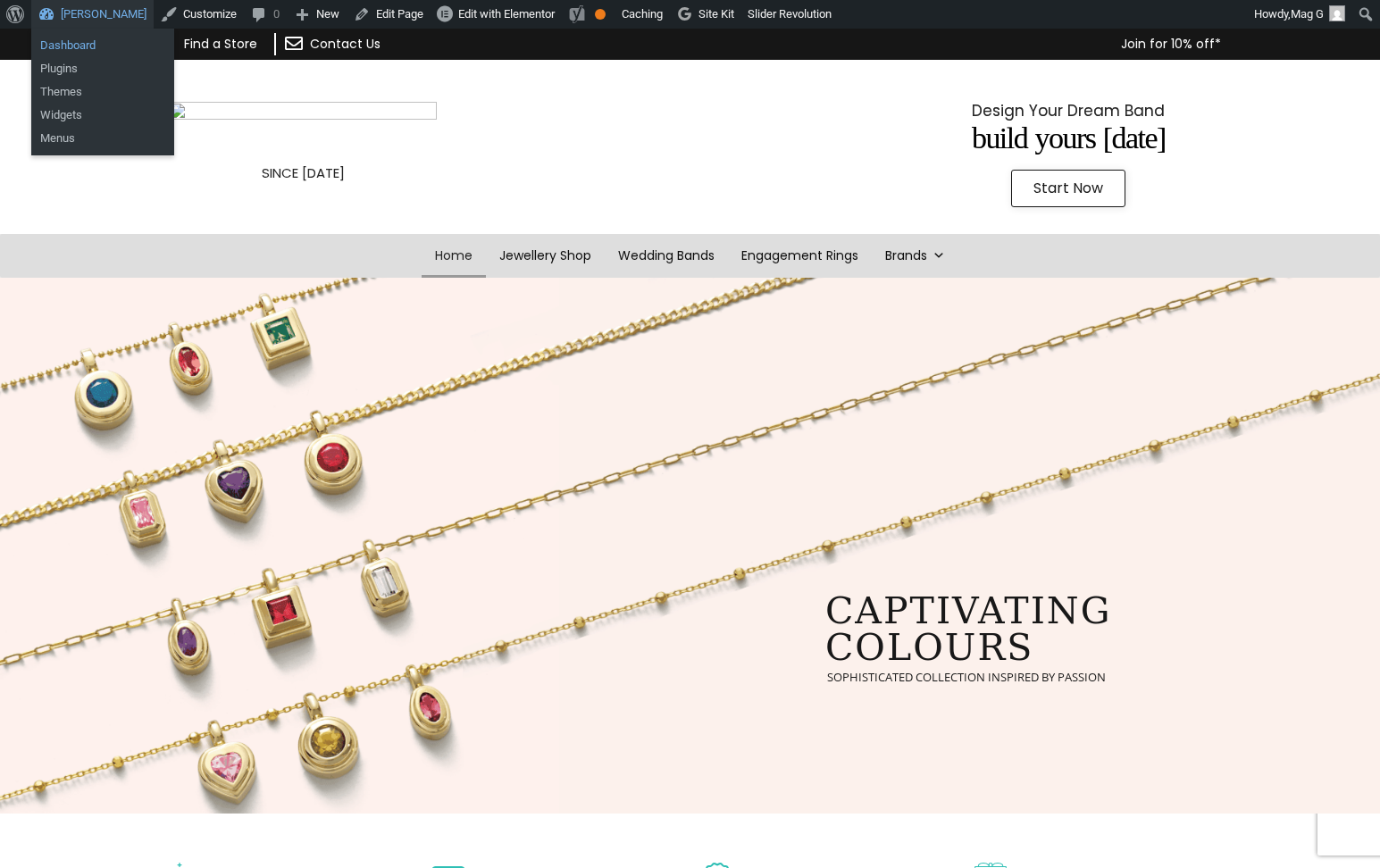
click at [116, 40] on link "Dashboard" at bounding box center [103, 46] width 143 height 23
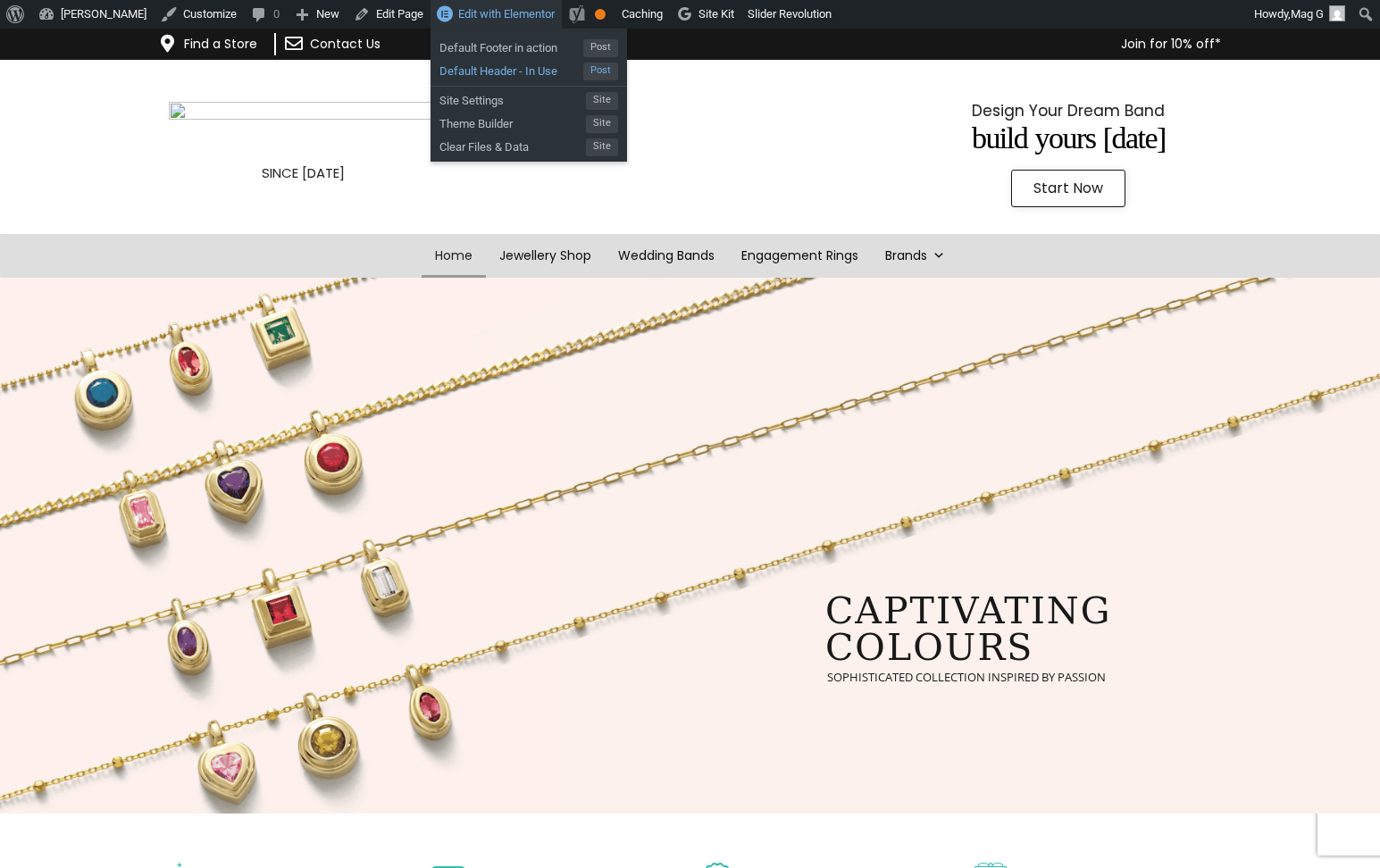
click at [547, 70] on span "Default Header - In Use" at bounding box center [511, 69] width 144 height 23
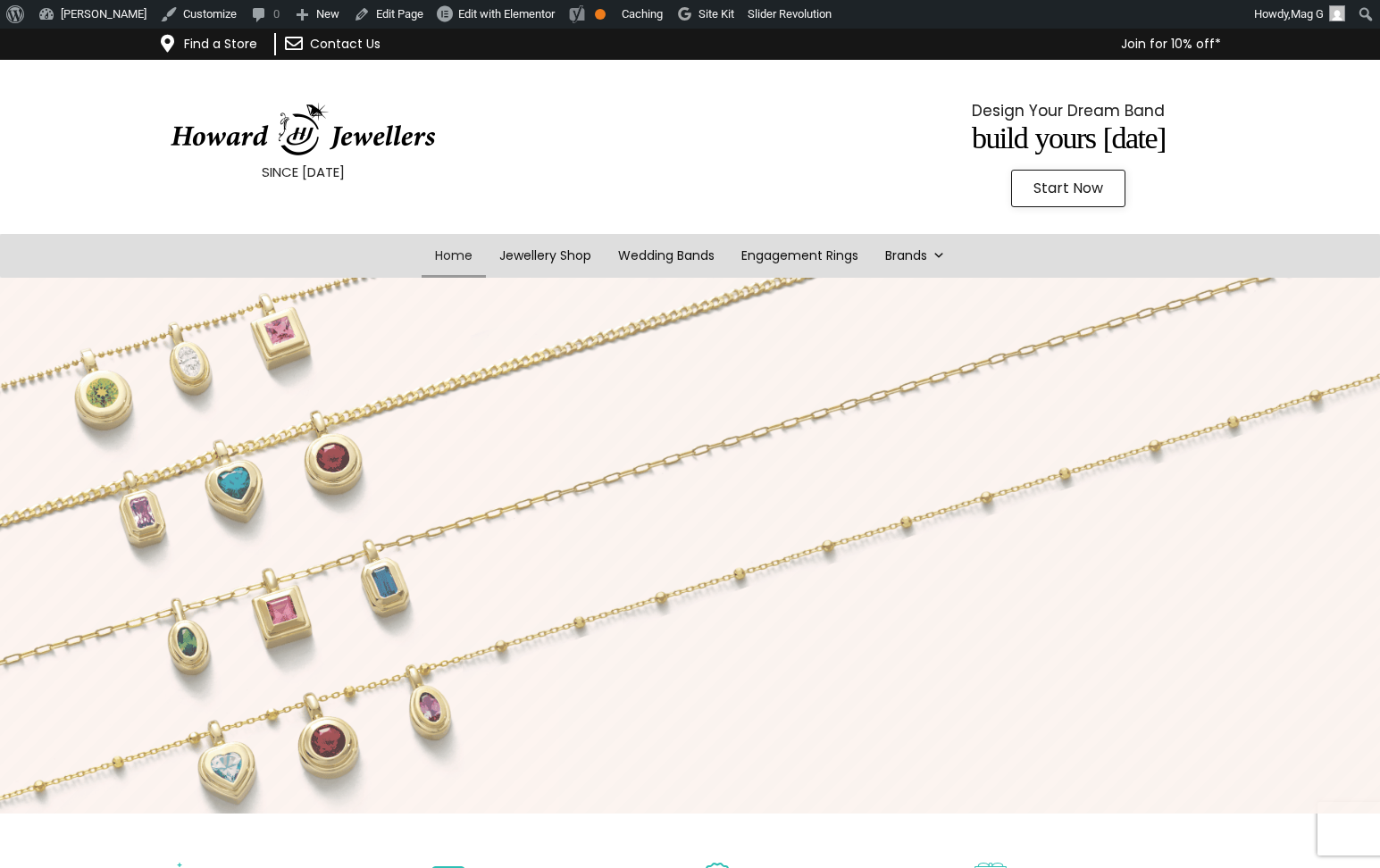
click at [386, 143] on img at bounding box center [302, 129] width 268 height 53
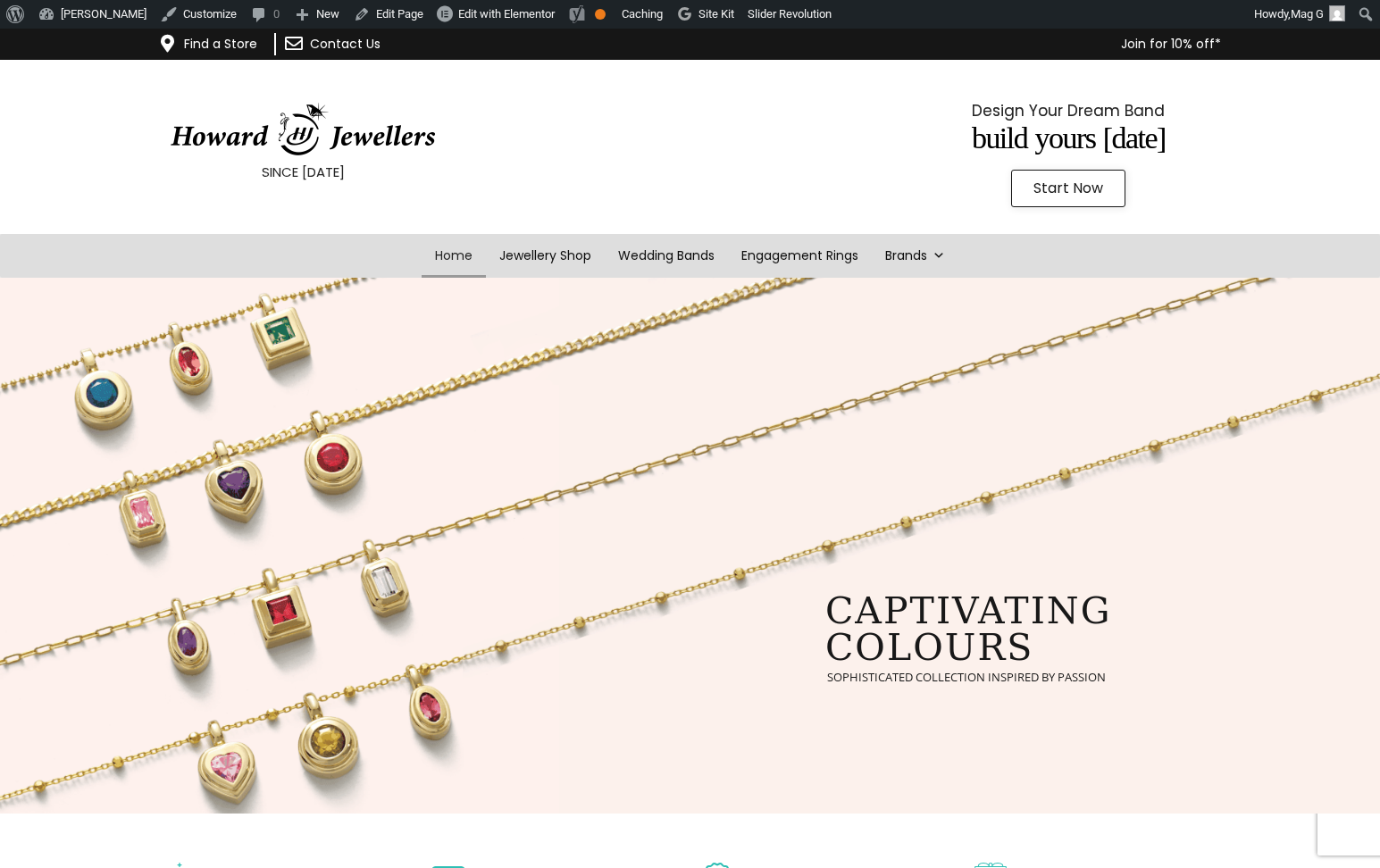
drag, startPoint x: 264, startPoint y: 141, endPoint x: 281, endPoint y: 139, distance: 17.1
click at [264, 141] on img at bounding box center [302, 129] width 268 height 53
click at [1072, 172] on link "Start Now" at bounding box center [1068, 189] width 115 height 38
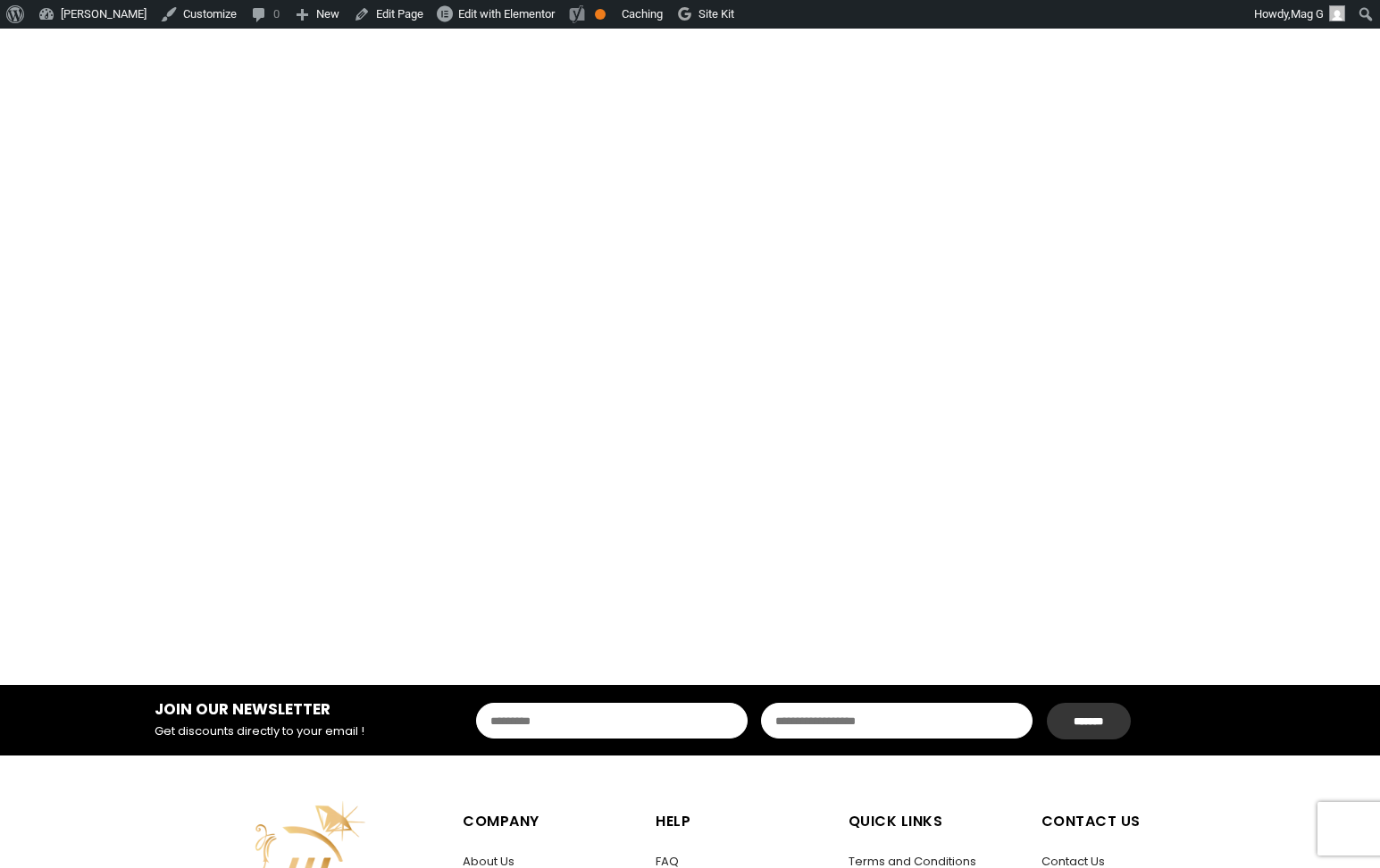
scroll to position [2201, 0]
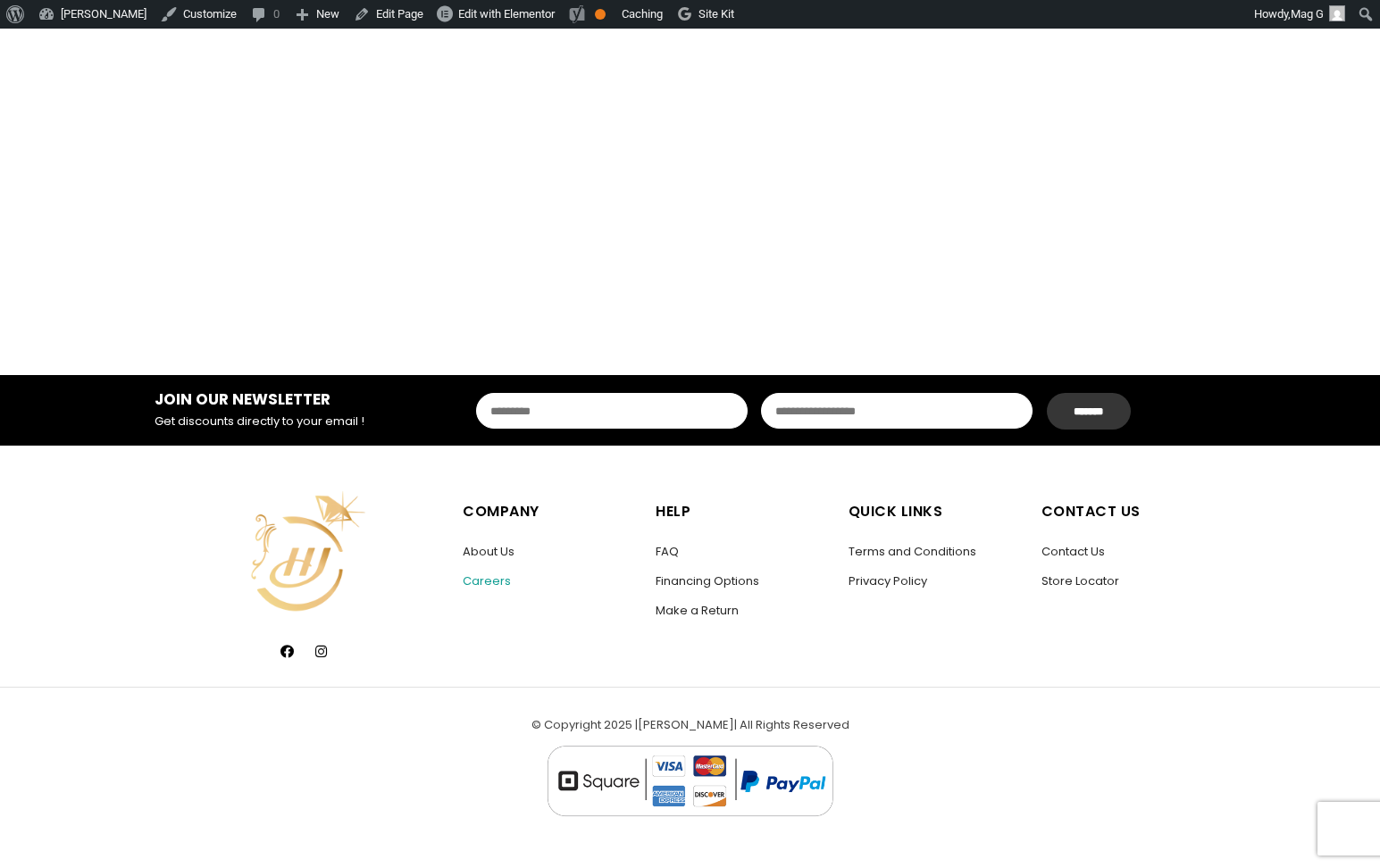
click at [496, 577] on link "Careers" at bounding box center [486, 580] width 48 height 17
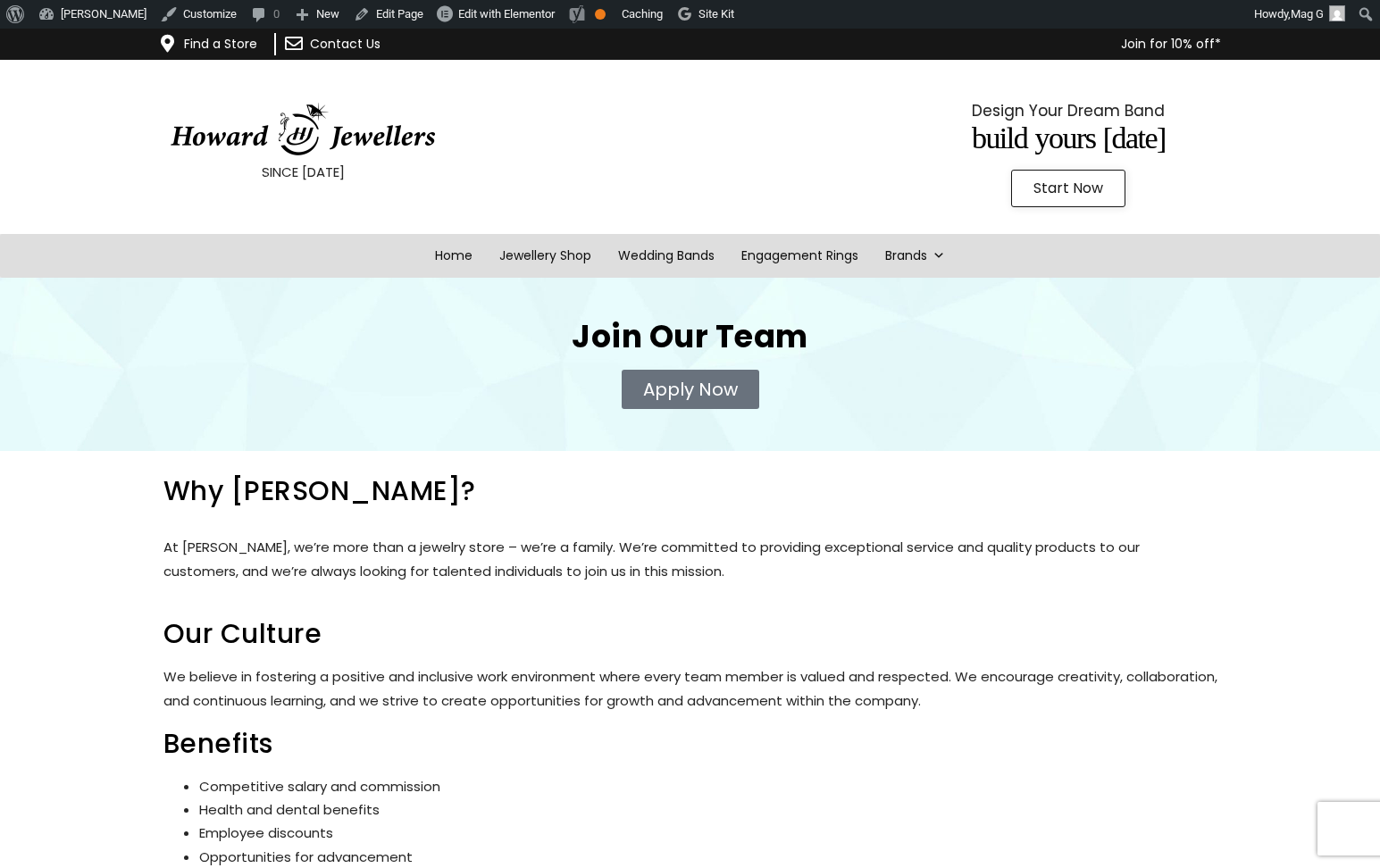
click at [679, 392] on span "Apply Now" at bounding box center [690, 390] width 95 height 18
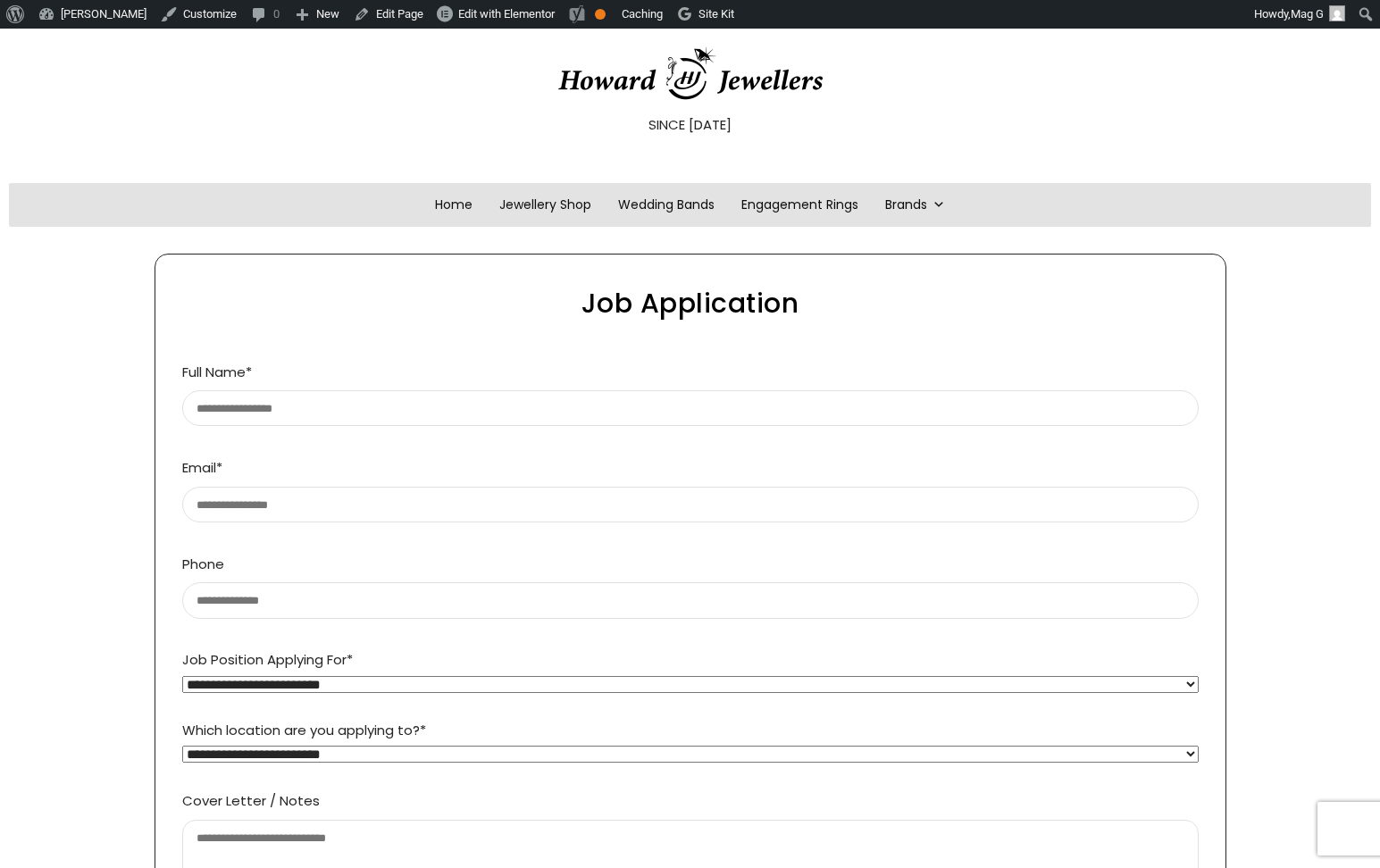
click at [585, 69] on img at bounding box center [690, 73] width 268 height 54
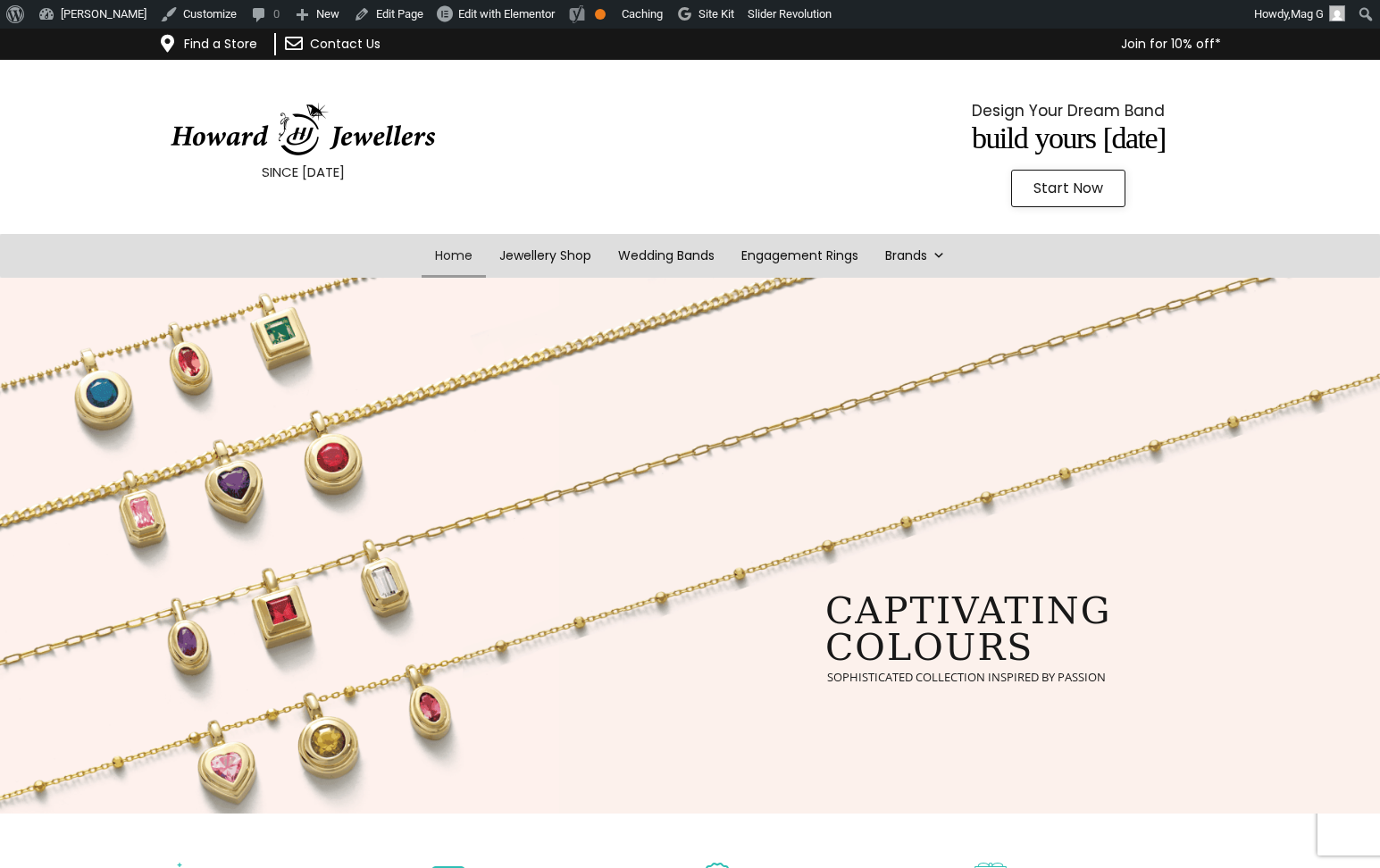
click at [388, 124] on img at bounding box center [302, 129] width 268 height 53
